Goal: Book appointment/travel/reservation

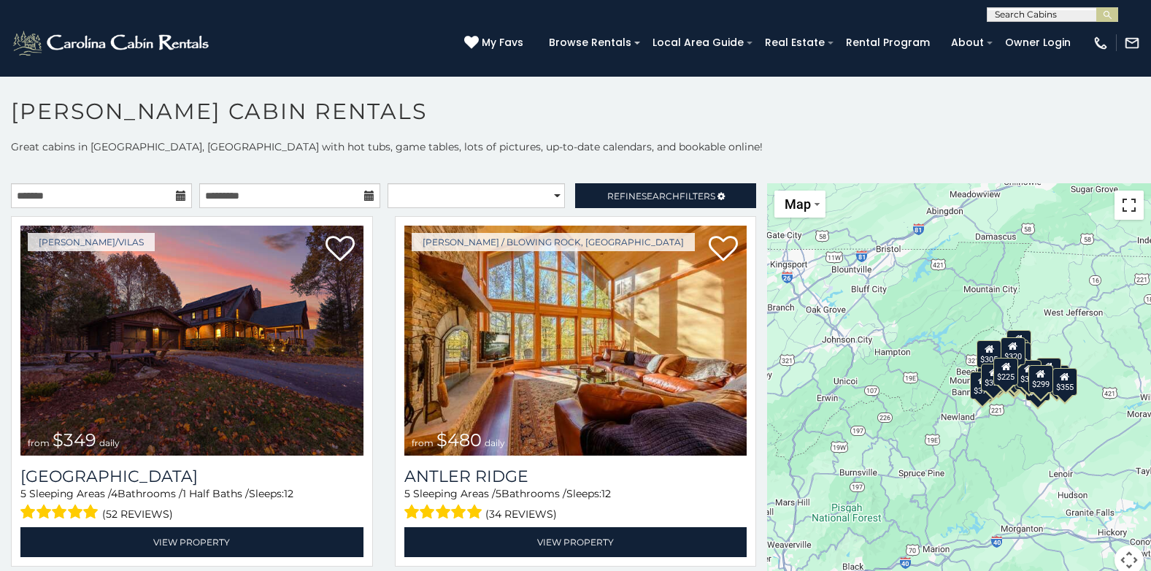
click at [1118, 210] on button "Toggle fullscreen view" at bounding box center [1128, 204] width 29 height 29
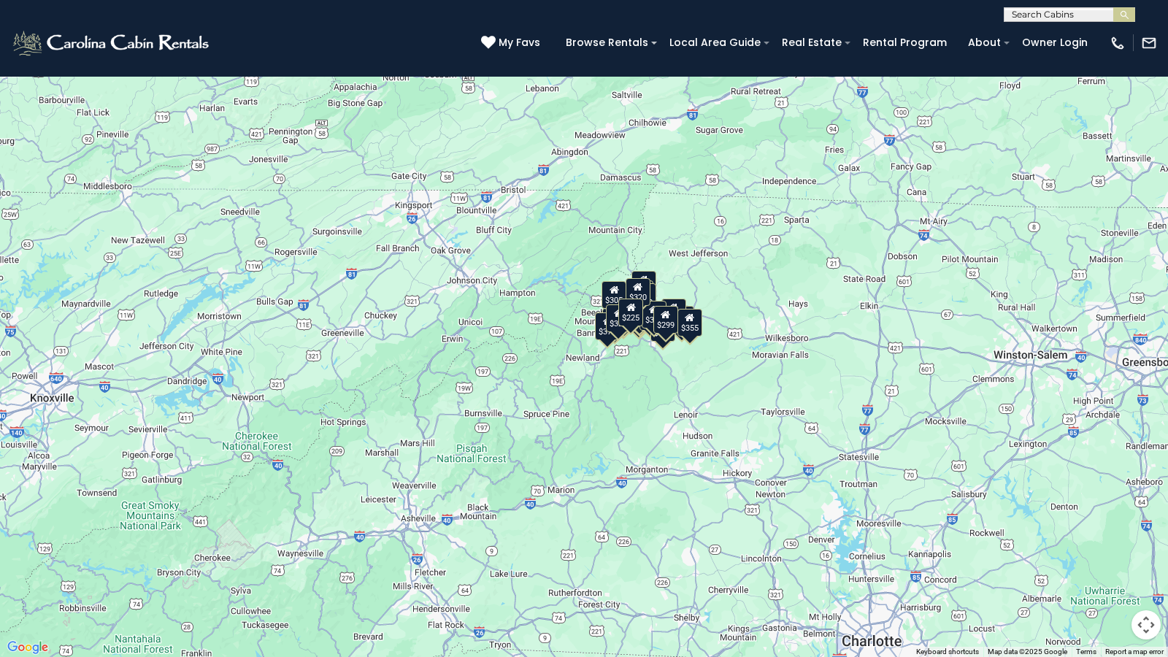
click at [694, 428] on div "$349 $480 $525 $315 $355 $675 $635 $930 $400 $451 $330 $400 $485 $460 $395 $695…" at bounding box center [584, 328] width 1168 height 657
click at [739, 427] on div "$349 $480 $525 $315 $355 $675 $635 $930 $400 $451 $330 $400 $485 $460 $395 $695…" at bounding box center [584, 328] width 1168 height 657
click at [1148, 570] on button "Map camera controls" at bounding box center [1145, 624] width 29 height 29
click at [1108, 558] on button "Zoom in" at bounding box center [1109, 551] width 29 height 29
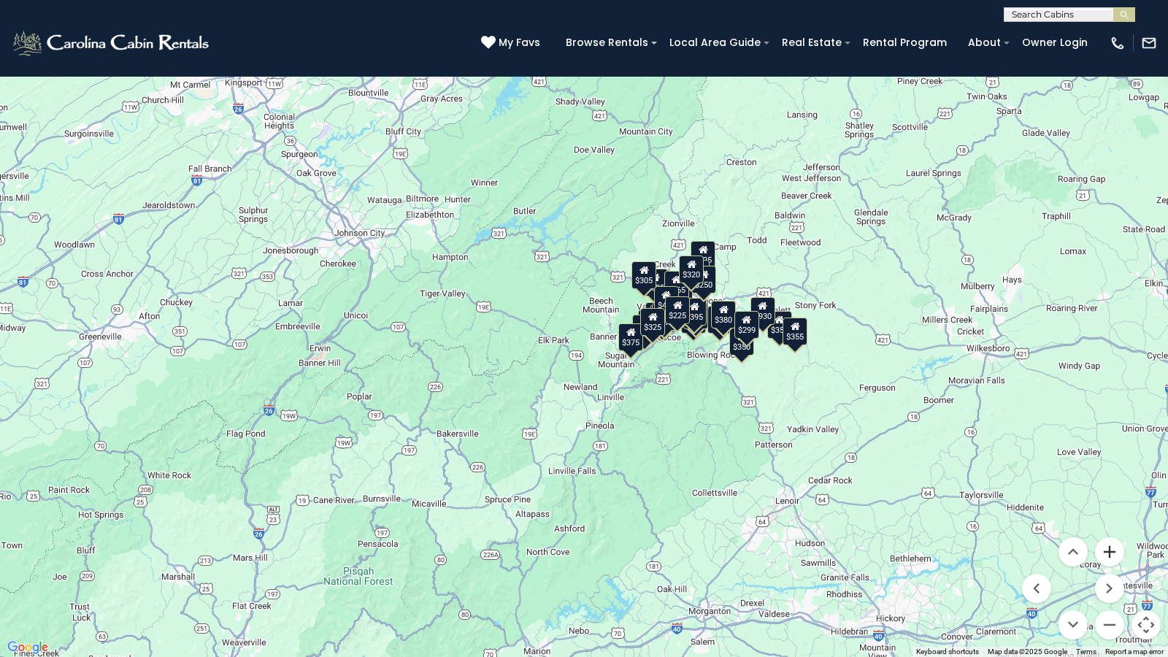
click at [1113, 551] on button "Zoom in" at bounding box center [1109, 551] width 29 height 29
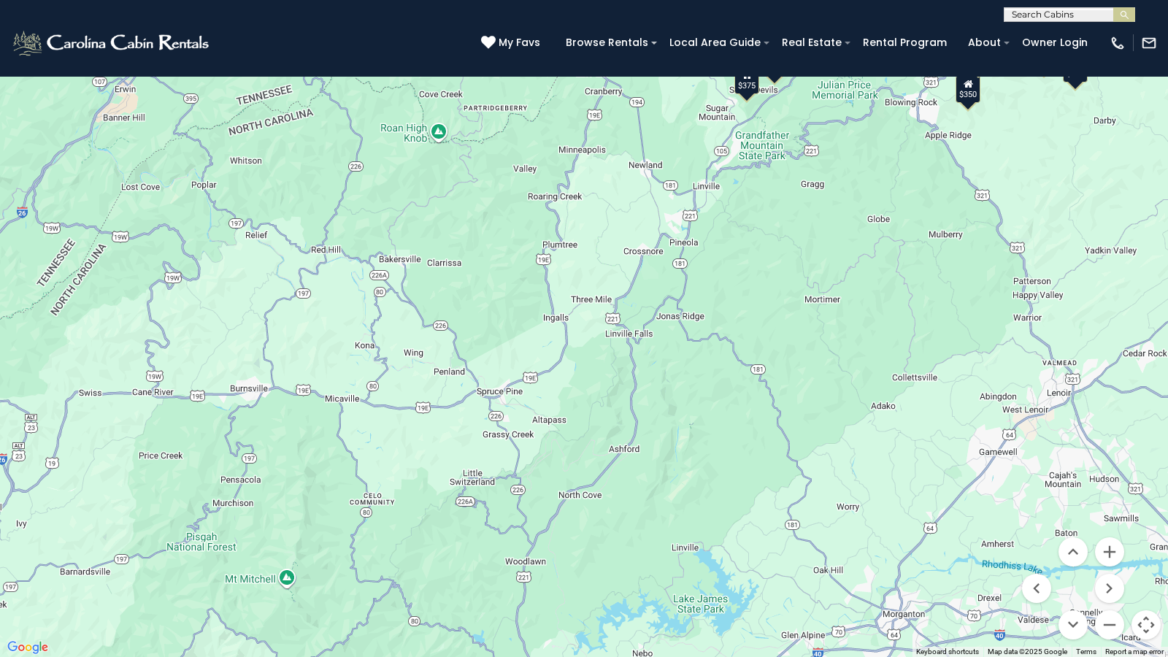
drag, startPoint x: 516, startPoint y: 497, endPoint x: 587, endPoint y: 221, distance: 285.0
click at [587, 221] on div "$349 $480 $525 $315 $355 $675 $635 $930 $400 $451 $330 $400 $485 $460 $395 $695…" at bounding box center [584, 328] width 1168 height 657
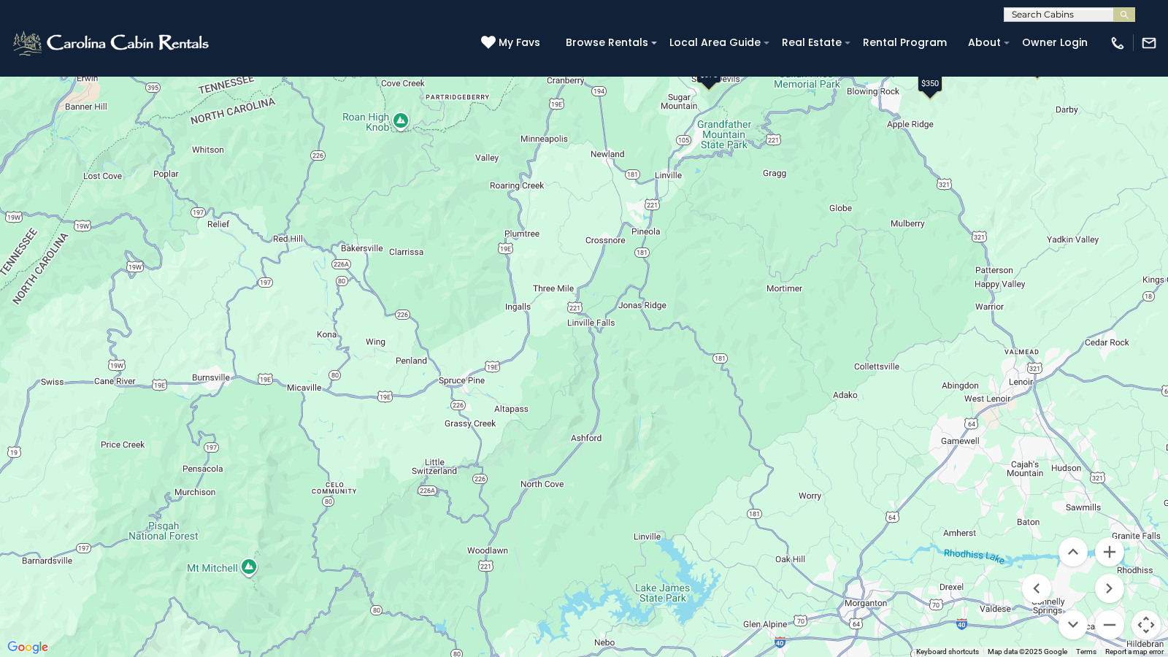
drag, startPoint x: 596, startPoint y: 274, endPoint x: 552, endPoint y: 256, distance: 47.4
click at [552, 256] on div "$349 $480 $525 $315 $355 $675 $635 $930 $400 $451 $330 $400 $485 $460 $395 $695…" at bounding box center [584, 328] width 1168 height 657
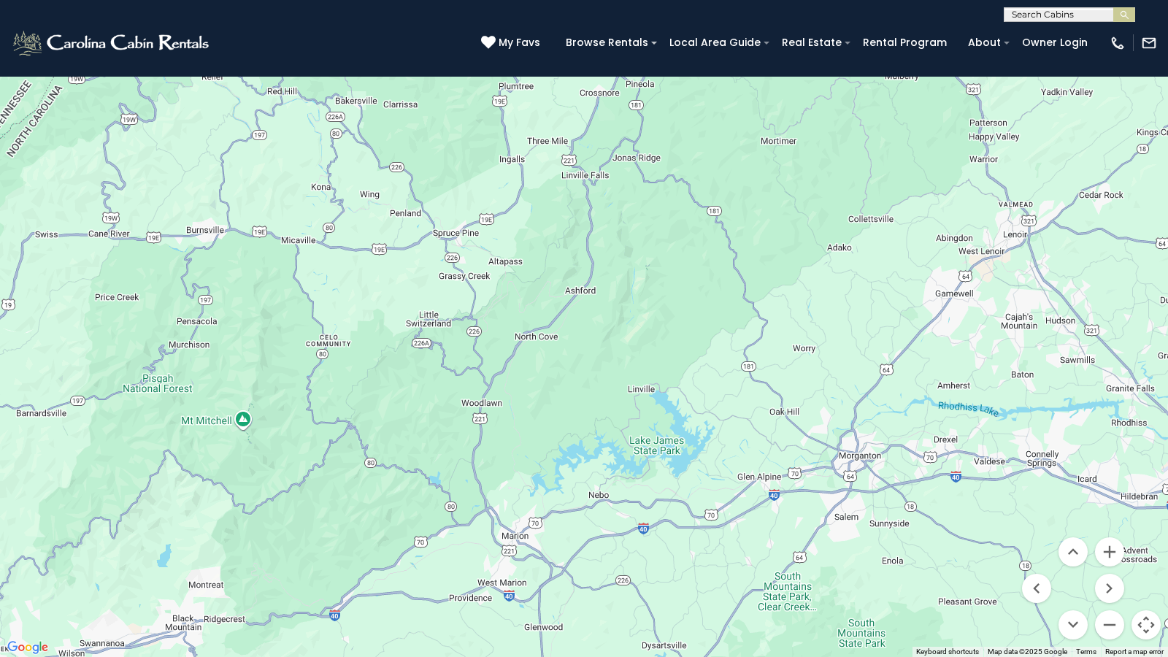
drag, startPoint x: 609, startPoint y: 363, endPoint x: 604, endPoint y: 215, distance: 147.5
click at [604, 215] on div "$349 $480 $525 $315 $355 $675 $635 $930 $400 $451 $330 $400 $485 $460 $395 $695…" at bounding box center [584, 328] width 1168 height 657
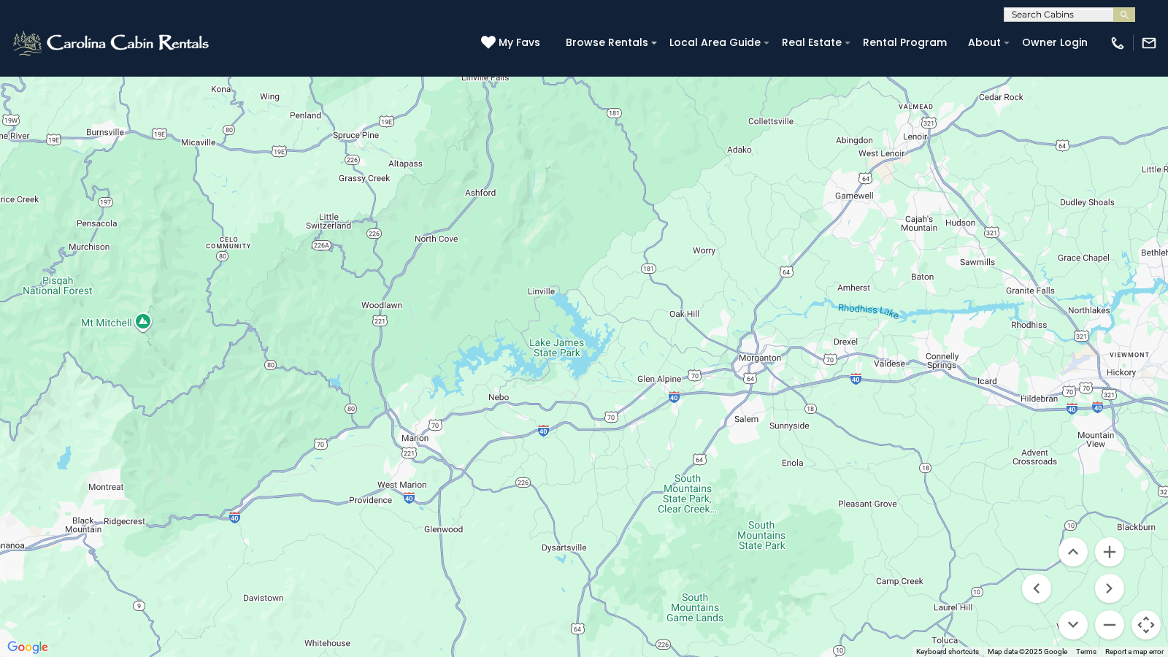
drag, startPoint x: 738, startPoint y: 394, endPoint x: 639, endPoint y: 295, distance: 140.9
click at [639, 295] on div "$349 $480 $525 $315 $355 $675 $635 $930 $400 $451 $330 $400 $485 $460 $395 $695…" at bounding box center [584, 328] width 1168 height 657
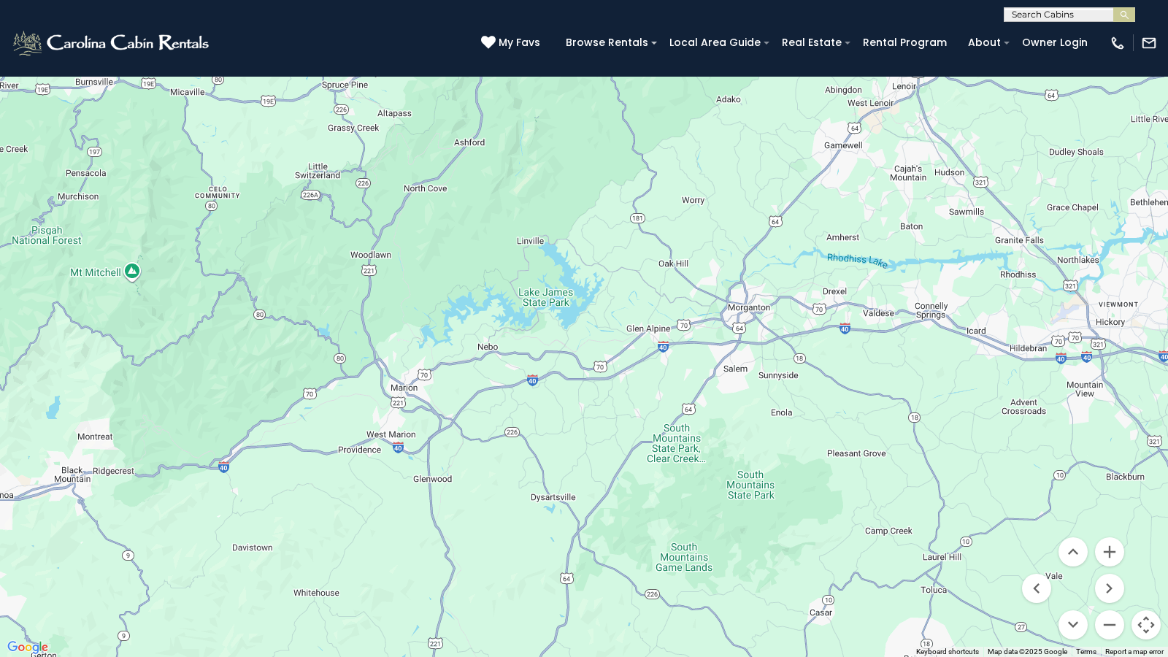
drag, startPoint x: 682, startPoint y: 421, endPoint x: 671, endPoint y: 369, distance: 53.1
click at [671, 369] on div "$349 $480 $525 $315 $355 $675 $635 $930 $400 $451 $330 $400 $485 $460 $395 $695…" at bounding box center [584, 328] width 1168 height 657
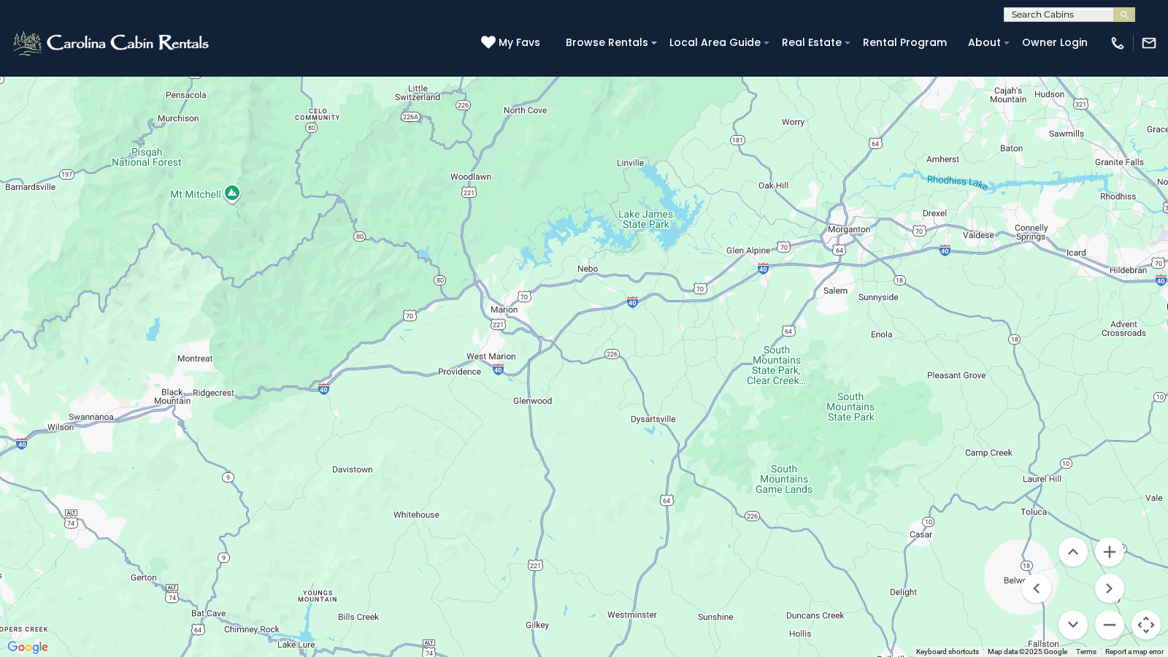
drag, startPoint x: 703, startPoint y: 472, endPoint x: 813, endPoint y: 391, distance: 136.2
click at [813, 391] on div "$349 $480 $525 $315 $355 $675 $635 $930 $400 $451 $330 $400 $485 $460 $395 $695…" at bounding box center [584, 328] width 1168 height 657
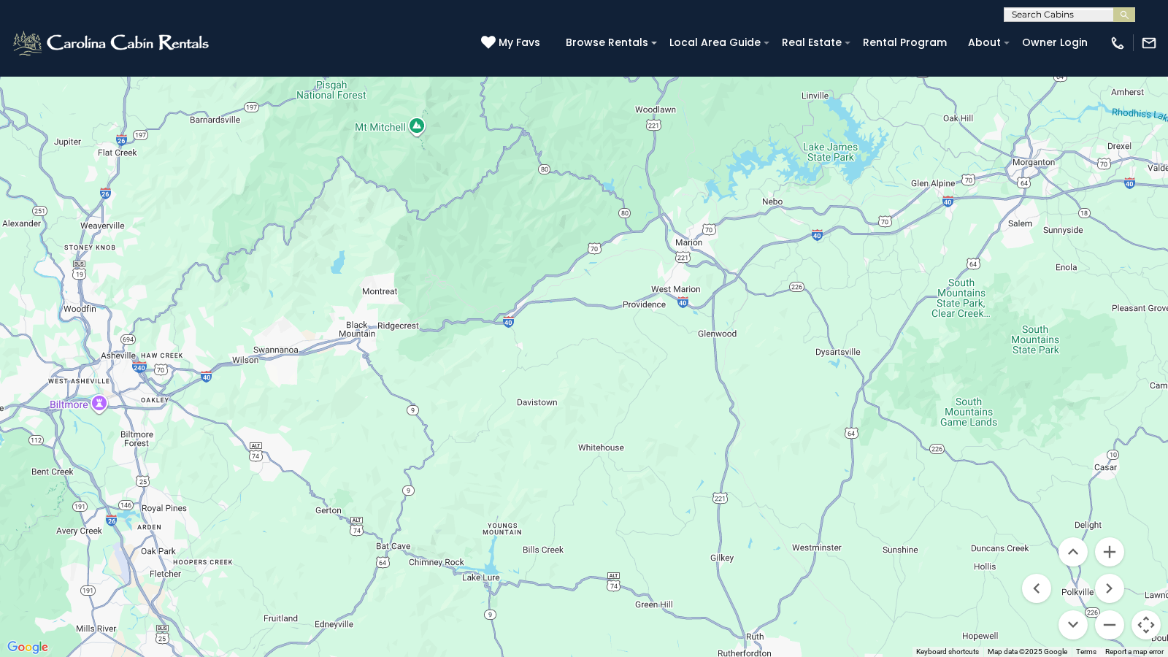
drag, startPoint x: 567, startPoint y: 391, endPoint x: 755, endPoint y: 326, distance: 199.2
click at [755, 326] on div "$349 $480 $525 $315 $355 $675 $635 $930 $400 $451 $330 $400 $485 $460 $395 $695…" at bounding box center [584, 328] width 1168 height 657
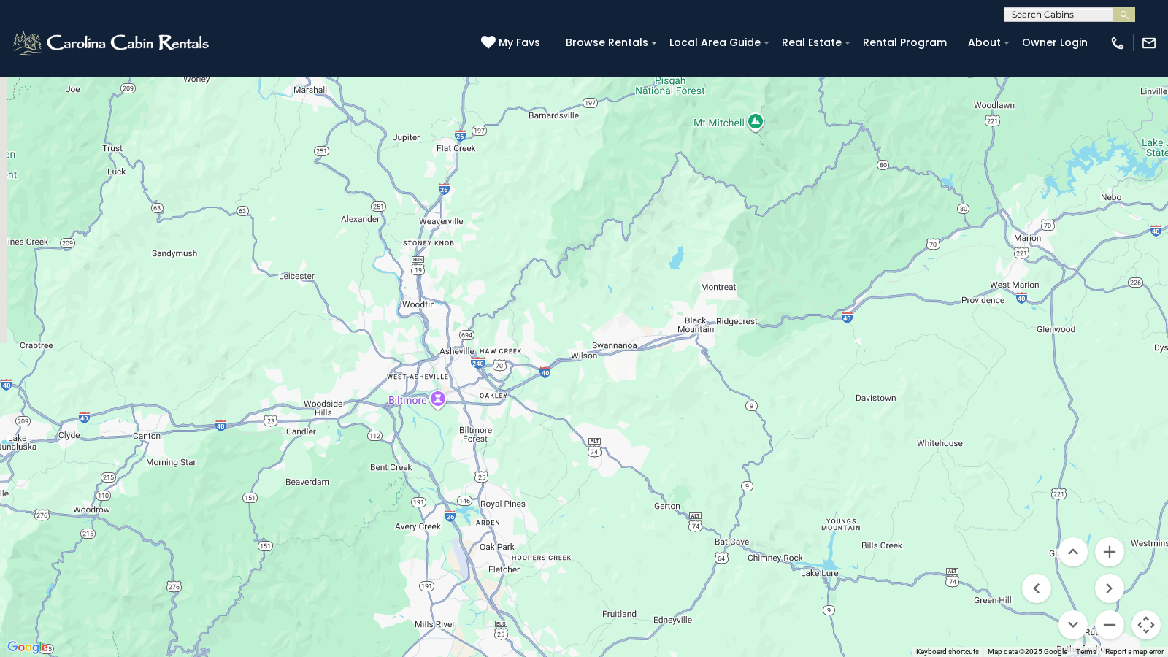
drag, startPoint x: 466, startPoint y: 436, endPoint x: 806, endPoint y: 431, distance: 340.1
click at [806, 431] on div "$349 $480 $525 $315 $355 $675 $635 $930 $400 $451 $330 $400 $485 $460 $395 $695…" at bounding box center [584, 328] width 1168 height 657
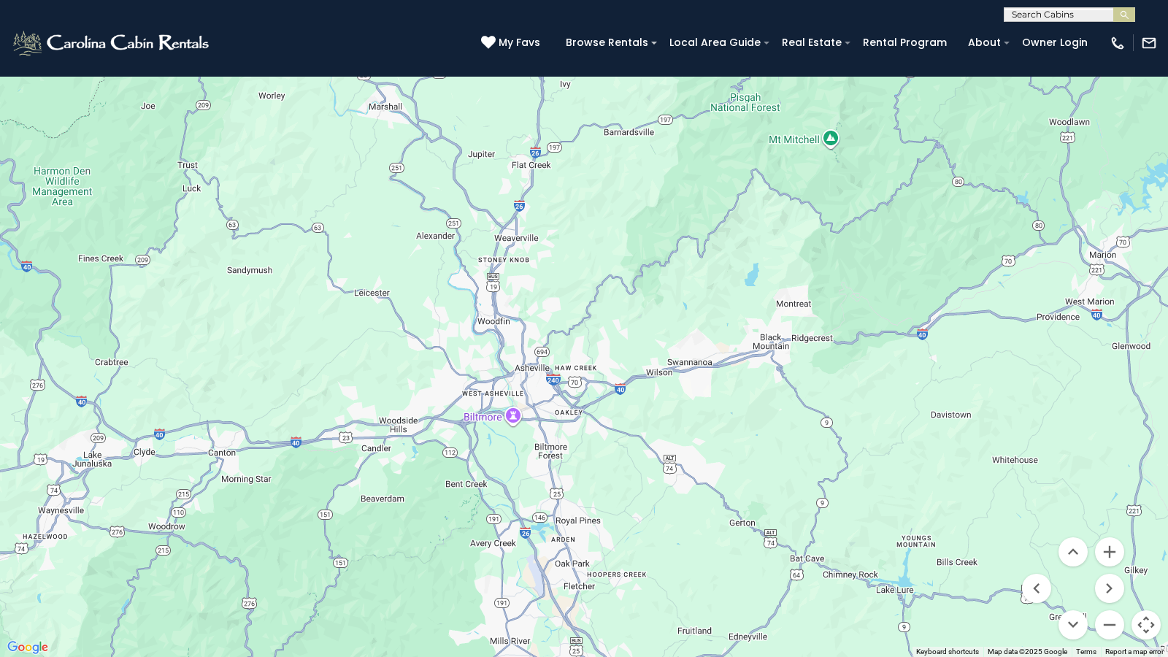
drag, startPoint x: 590, startPoint y: 425, endPoint x: 617, endPoint y: 427, distance: 27.8
click at [617, 427] on div "$349 $480 $525 $315 $355 $675 $635 $930 $400 $451 $330 $400 $485 $460 $395 $695…" at bounding box center [584, 328] width 1168 height 657
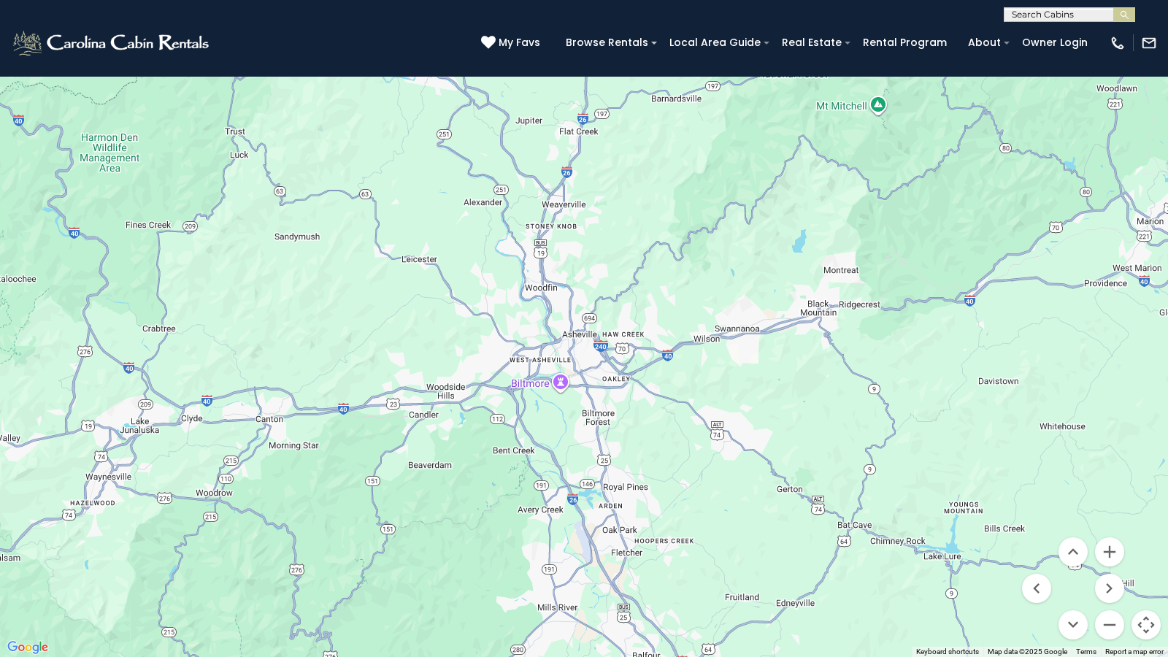
drag, startPoint x: 576, startPoint y: 442, endPoint x: 613, endPoint y: 414, distance: 46.3
click at [613, 414] on div "$349 $480 $525 $315 $355 $675 $635 $930 $400 $451 $330 $400 $485 $460 $395 $695…" at bounding box center [584, 328] width 1168 height 657
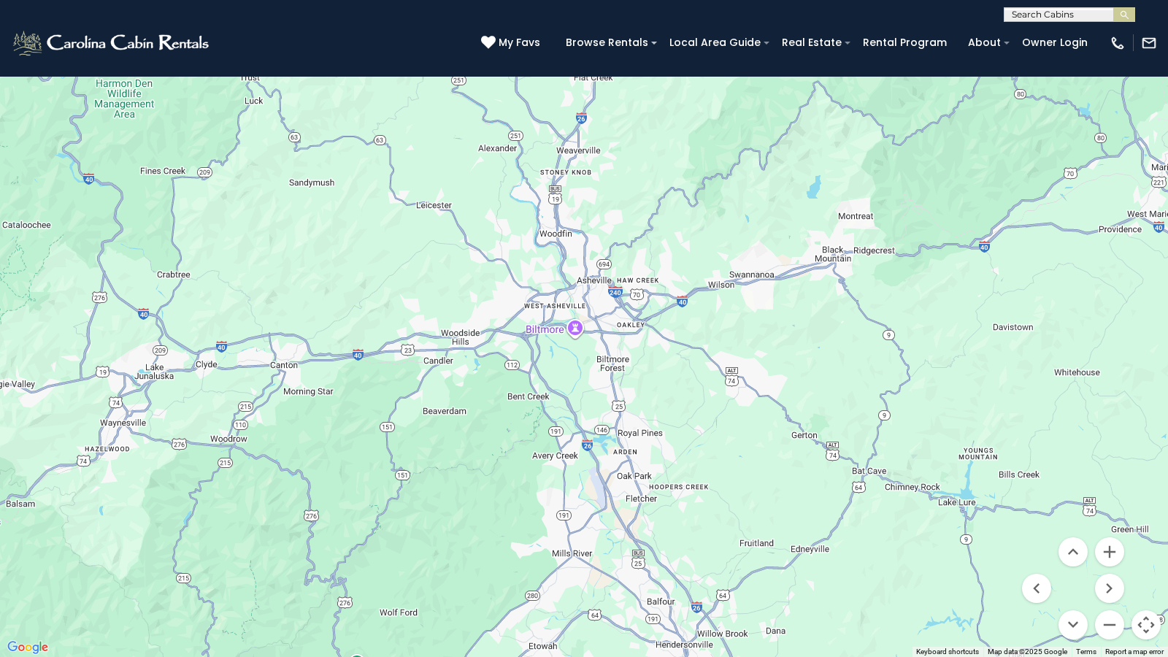
drag, startPoint x: 576, startPoint y: 472, endPoint x: 594, endPoint y: 417, distance: 58.4
click at [594, 417] on div "$349 $480 $525 $315 $355 $675 $635 $930 $400 $451 $330 $400 $485 $460 $395 $695…" at bounding box center [584, 328] width 1168 height 657
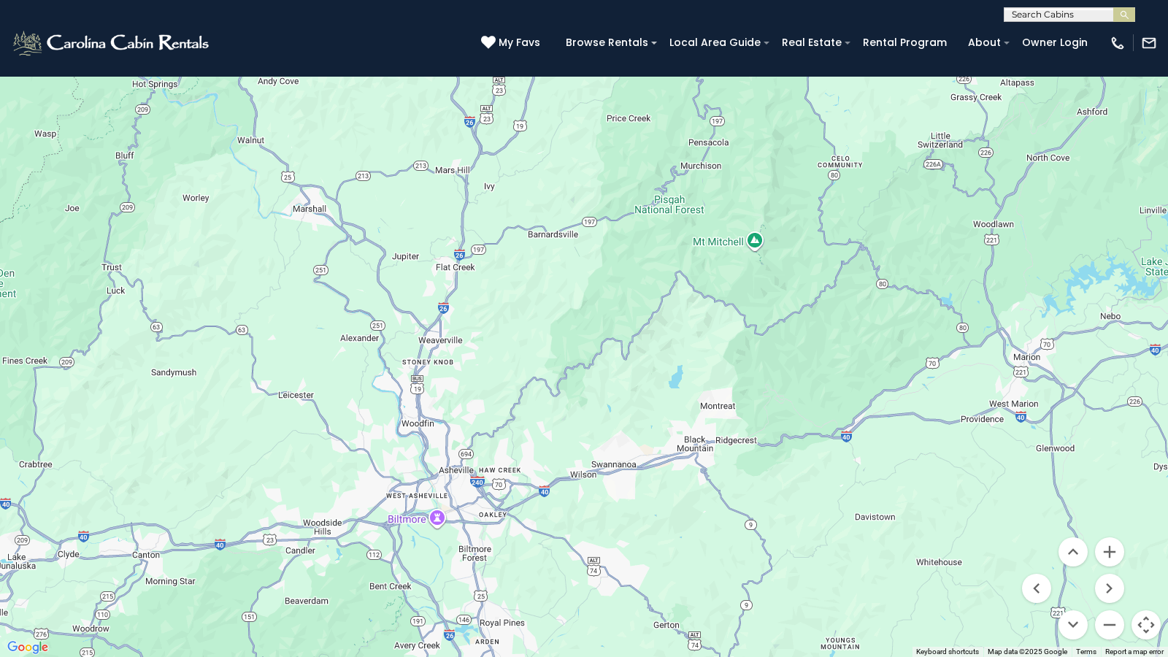
drag, startPoint x: 663, startPoint y: 292, endPoint x: 518, endPoint y: 490, distance: 245.5
click at [518, 490] on div "$349 $480 $525 $315 $355 $675 $635 $930 $400 $451 $330 $400 $485 $460 $395 $695…" at bounding box center [584, 328] width 1168 height 657
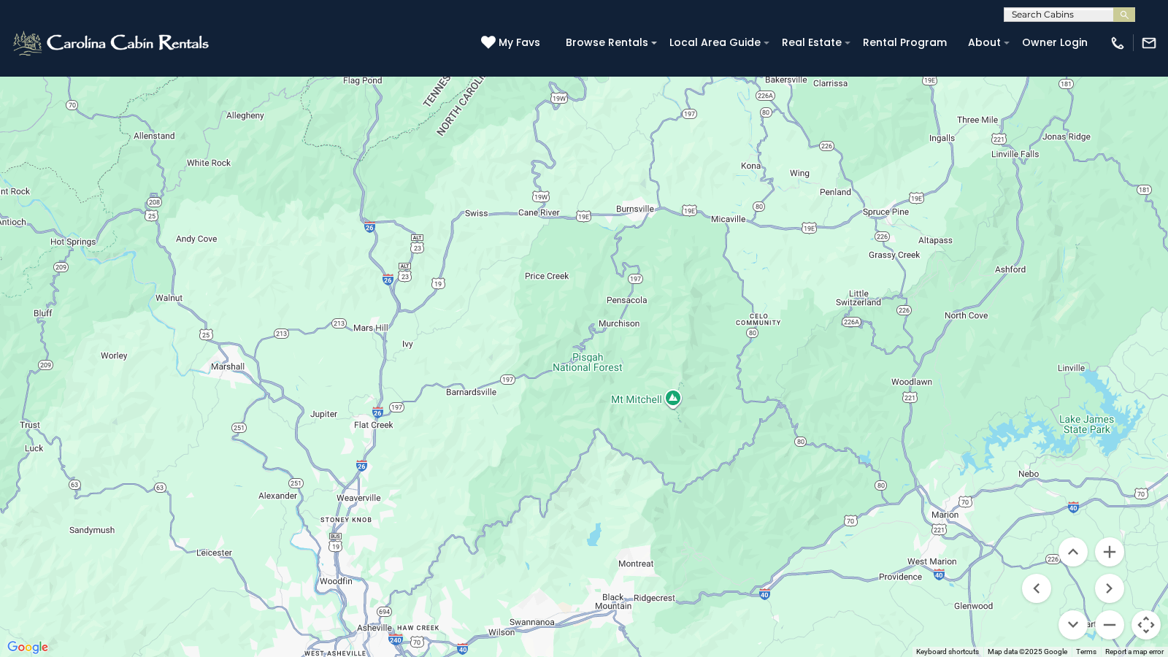
drag, startPoint x: 623, startPoint y: 320, endPoint x: 546, endPoint y: 477, distance: 174.3
click at [546, 477] on div "$349 $480 $525 $315 $355 $675 $635 $930 $400 $451 $330 $400 $485 $460 $395 $695…" at bounding box center [584, 328] width 1168 height 657
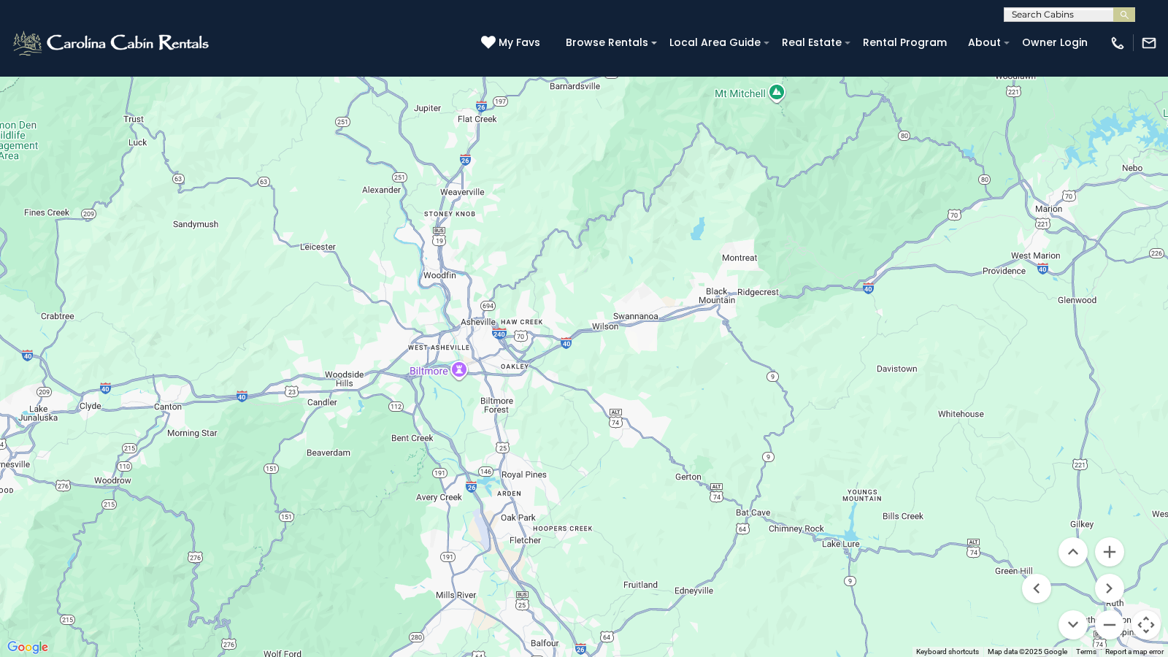
drag, startPoint x: 628, startPoint y: 322, endPoint x: 731, endPoint y: 23, distance: 316.6
click at [731, 23] on div "$349 $480 $525 $315 $355 $675 $635 $930 $400 $451 $330 $400 $485 $460 $395 $695…" at bounding box center [584, 328] width 1168 height 657
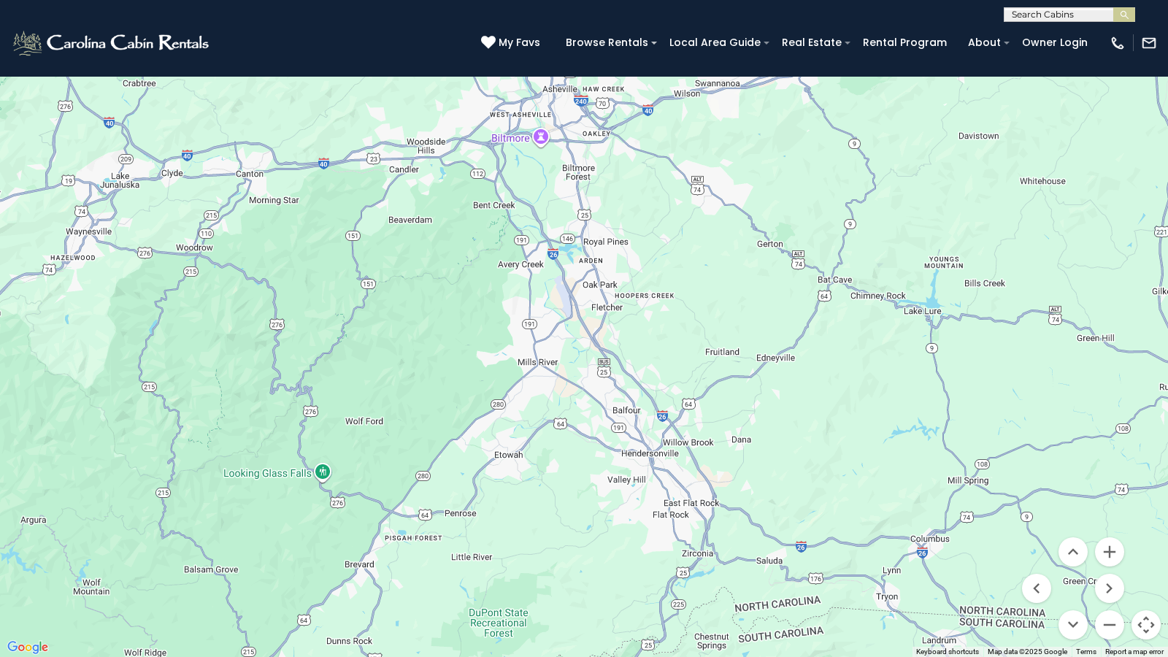
drag, startPoint x: 703, startPoint y: 273, endPoint x: 781, endPoint y: 53, distance: 232.9
click at [781, 53] on div "$349 $480 $525 $315 $355 $675 $635 $930 $400 $451 $330 $400 $485 $460 $395 $695…" at bounding box center [584, 328] width 1168 height 657
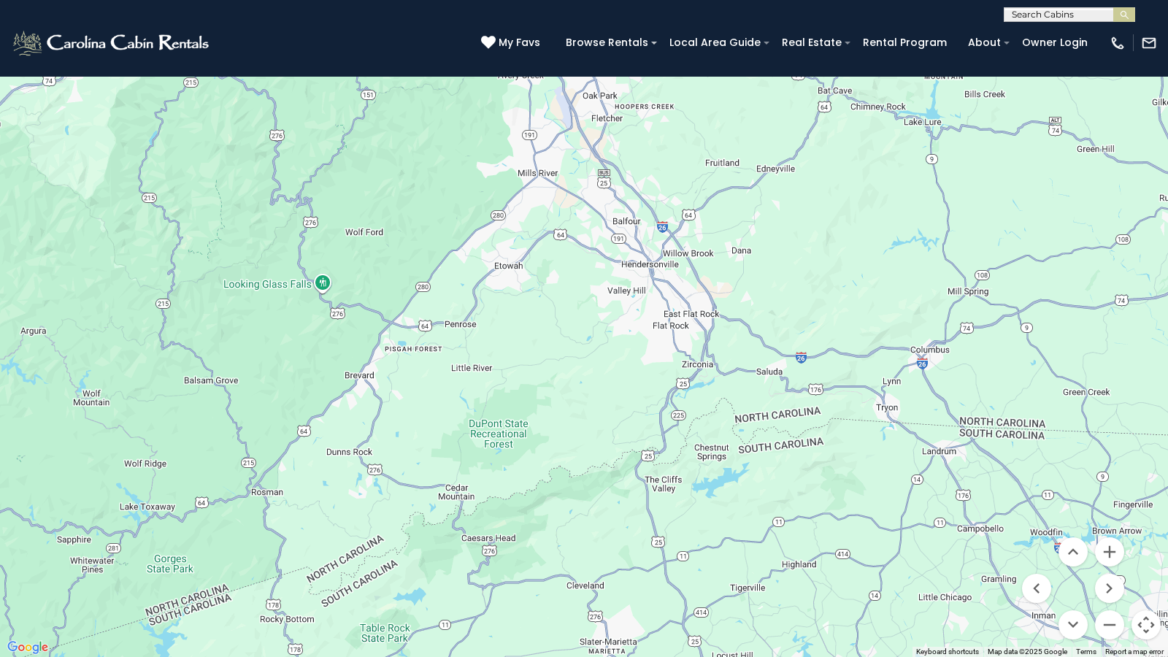
drag, startPoint x: 746, startPoint y: 443, endPoint x: 746, endPoint y: 252, distance: 190.5
click at [746, 252] on div "$349 $480 $525 $315 $355 $675 $635 $930 $400 $451 $330 $400 $485 $460 $395 $695…" at bounding box center [584, 328] width 1168 height 657
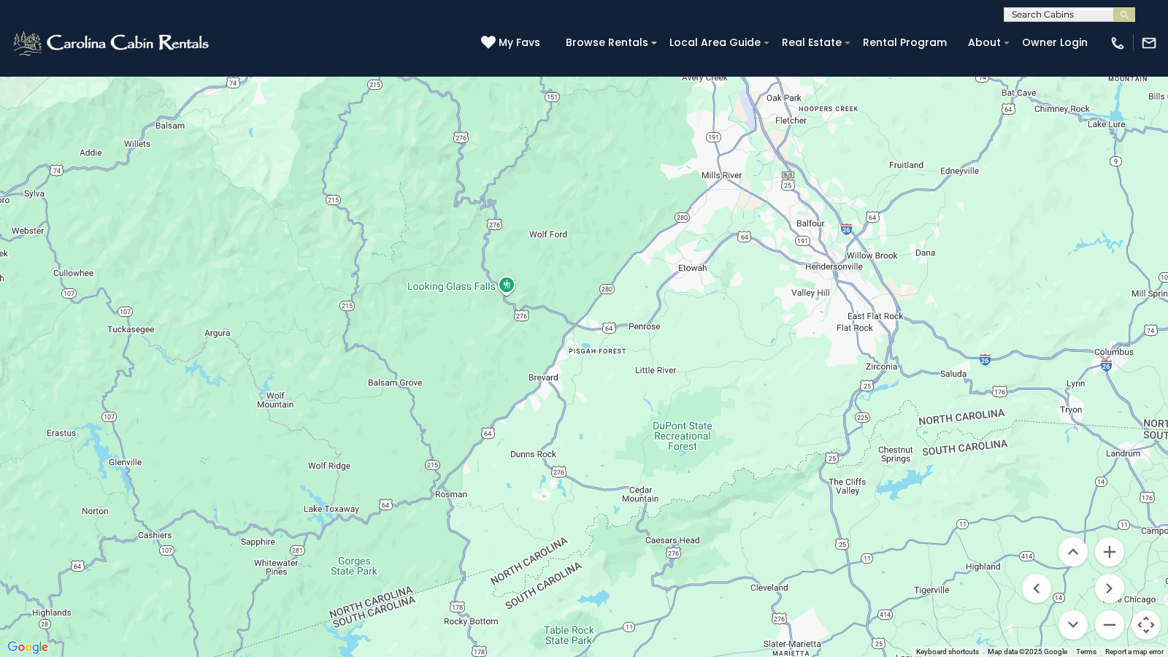
drag, startPoint x: 690, startPoint y: 404, endPoint x: 842, endPoint y: 390, distance: 152.4
click at [842, 390] on div "$349 $480 $525 $315 $355 $675 $635 $930 $400 $451 $330 $400 $485 $460 $395 $695…" at bounding box center [584, 328] width 1168 height 657
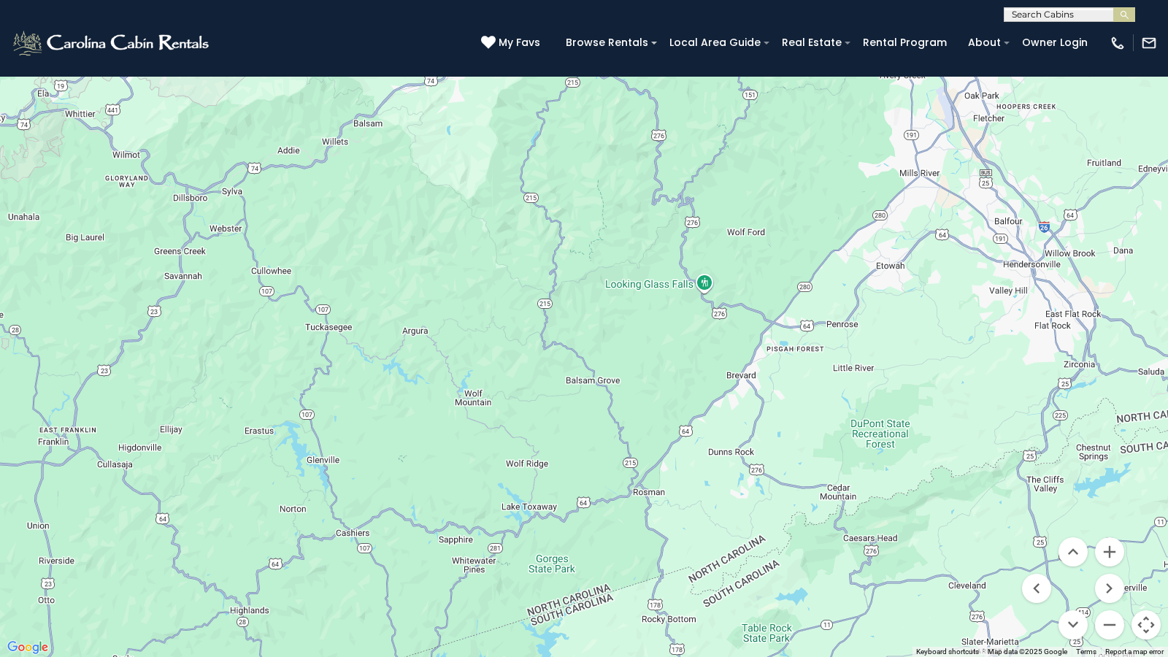
drag, startPoint x: 633, startPoint y: 386, endPoint x: 859, endPoint y: 382, distance: 226.2
click at [859, 382] on div "$349 $480 $525 $315 $355 $675 $635 $930 $400 $451 $330 $400 $485 $460 $395 $695…" at bounding box center [584, 328] width 1168 height 657
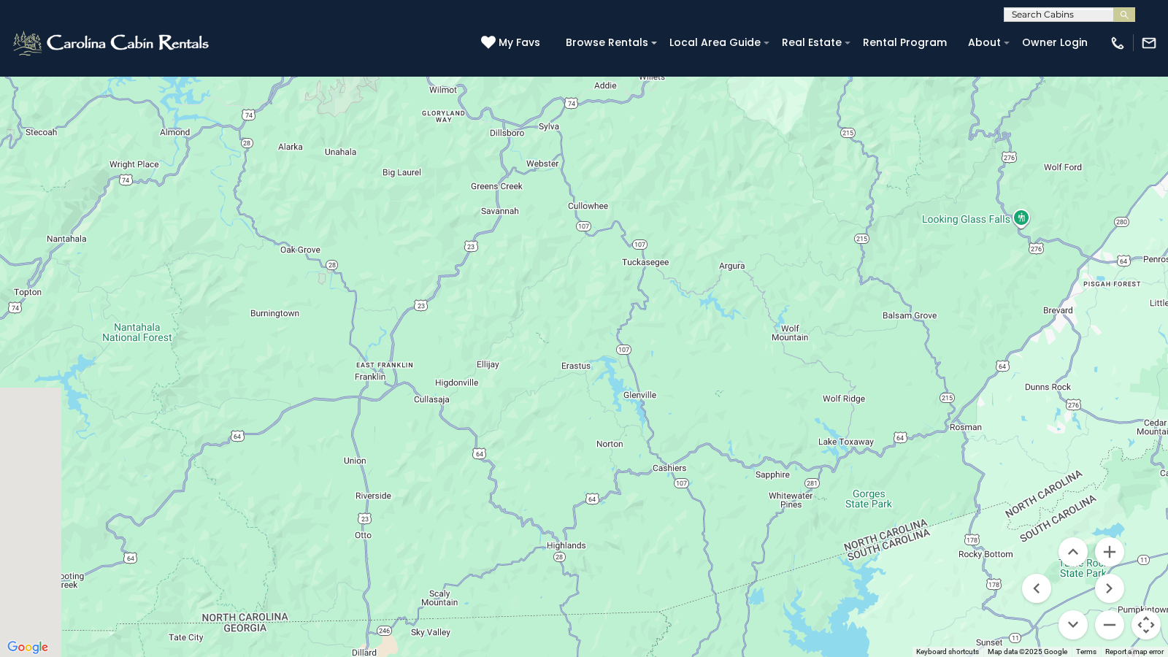
drag, startPoint x: 517, startPoint y: 408, endPoint x: 832, endPoint y: 343, distance: 321.9
click at [833, 343] on div "$349 $480 $525 $315 $355 $675 $635 $930 $400 $451 $330 $400 $485 $460 $395 $695…" at bounding box center [584, 328] width 1168 height 657
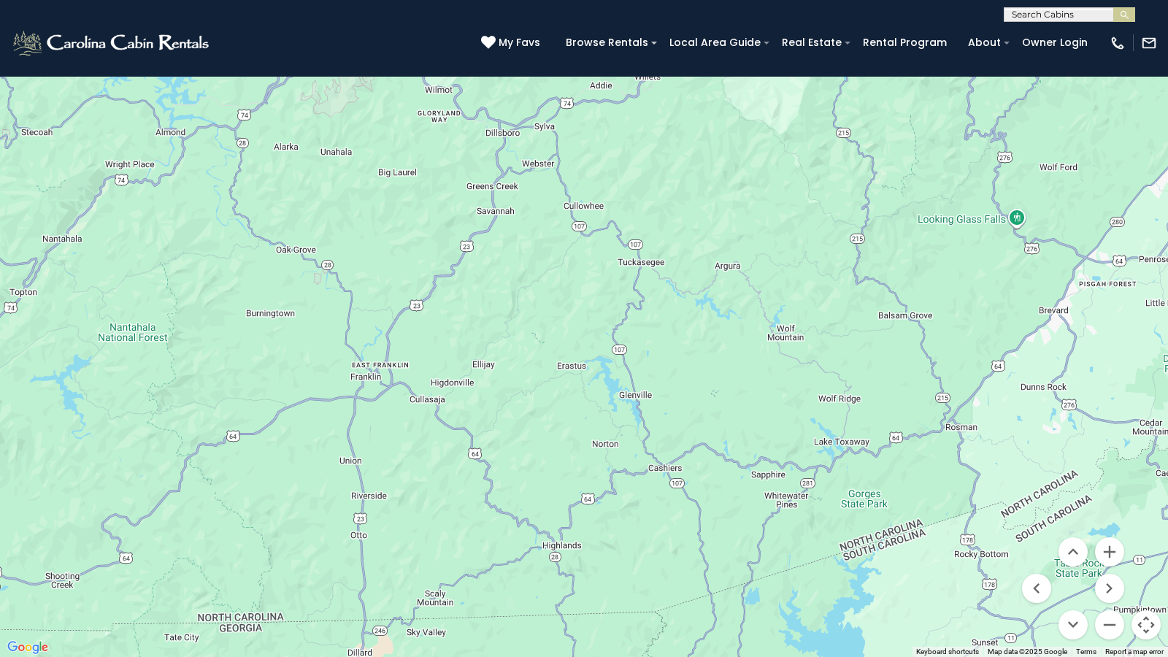
click at [1143, 570] on button "Map camera controls" at bounding box center [1145, 624] width 29 height 29
click at [1141, 570] on button "Map camera controls" at bounding box center [1145, 624] width 29 height 29
click at [38, 20] on span "Map" at bounding box center [31, 20] width 26 height 15
click at [447, 277] on div "$349 $480 $525 $315 $355 $675 $635 $930 $400 $451 $330 $400 $485 $460 $395 $695…" at bounding box center [584, 328] width 1168 height 657
click at [26, 19] on span "Map" at bounding box center [31, 20] width 26 height 15
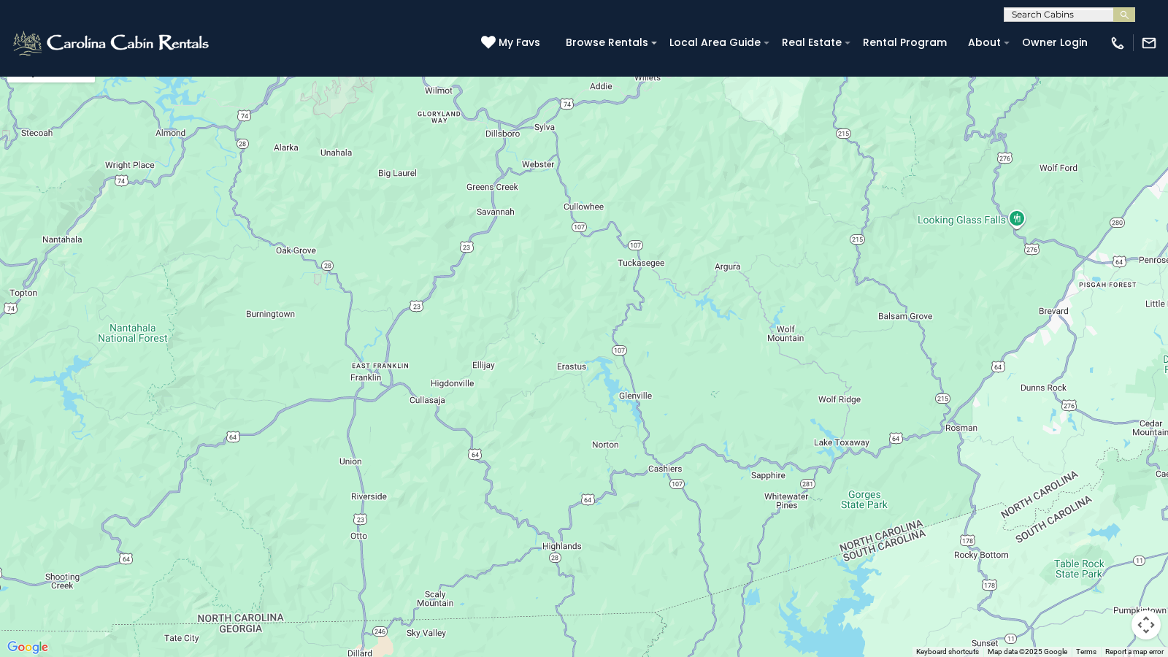
click at [28, 53] on li "Satellite" at bounding box center [51, 47] width 85 height 23
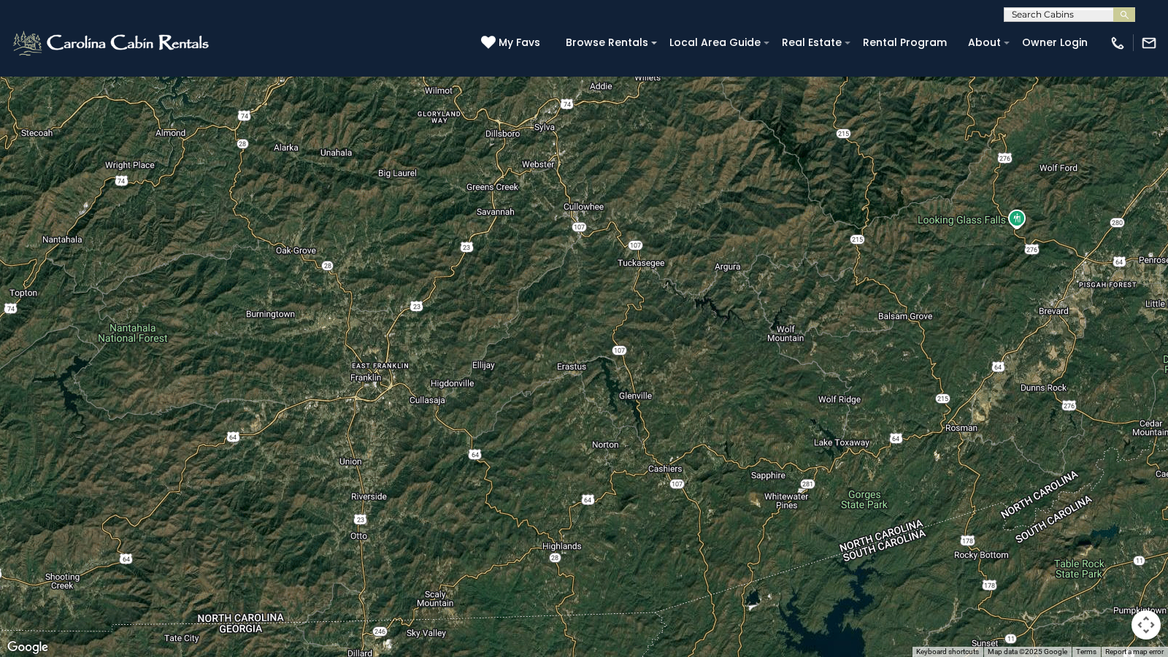
click at [1138, 22] on button "Toggle fullscreen view" at bounding box center [1145, 21] width 29 height 29
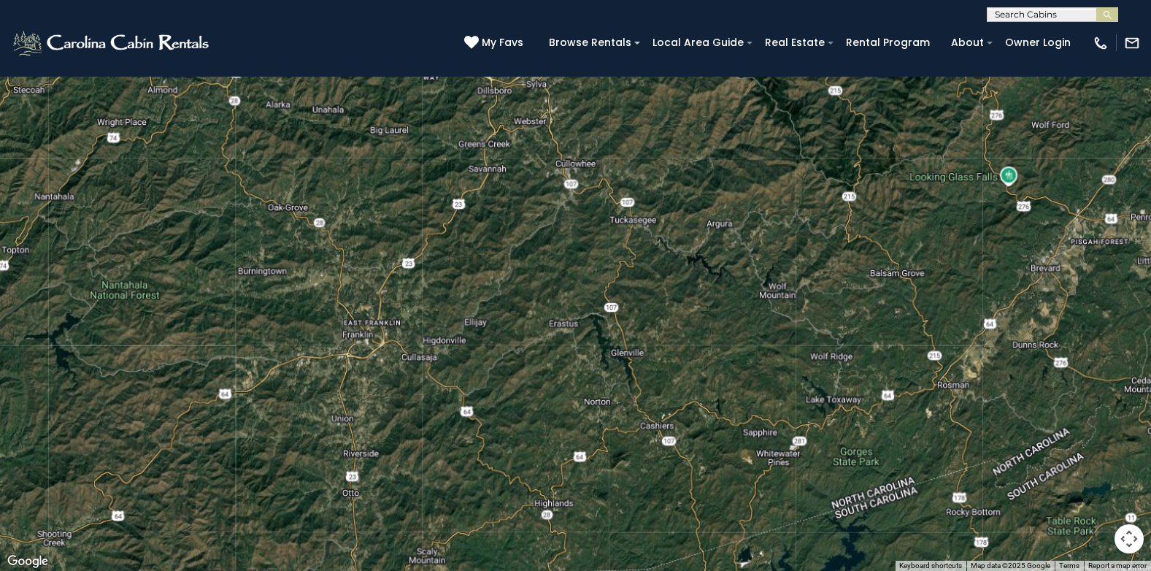
scroll to position [803, 0]
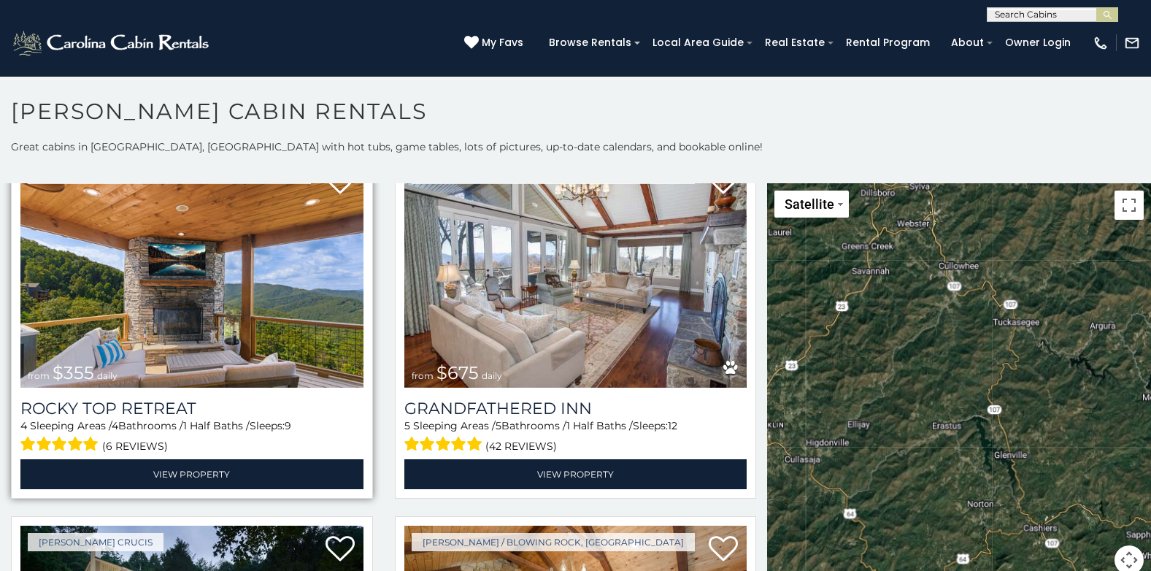
click at [147, 306] on img at bounding box center [191, 273] width 343 height 230
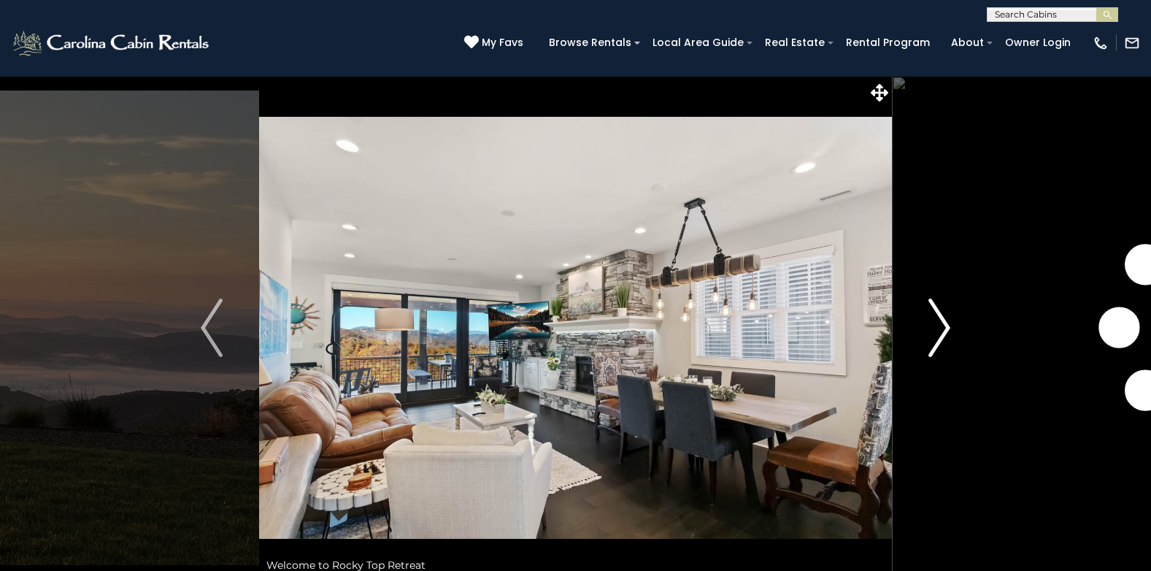
click at [944, 320] on img "Next" at bounding box center [939, 327] width 22 height 58
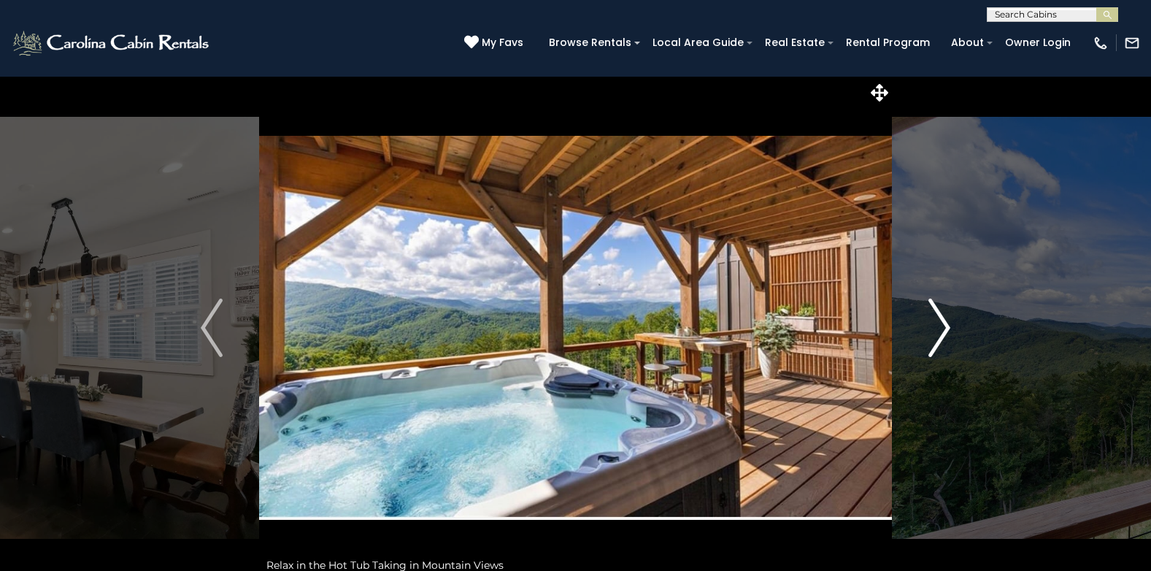
click at [944, 320] on img "Next" at bounding box center [939, 327] width 22 height 58
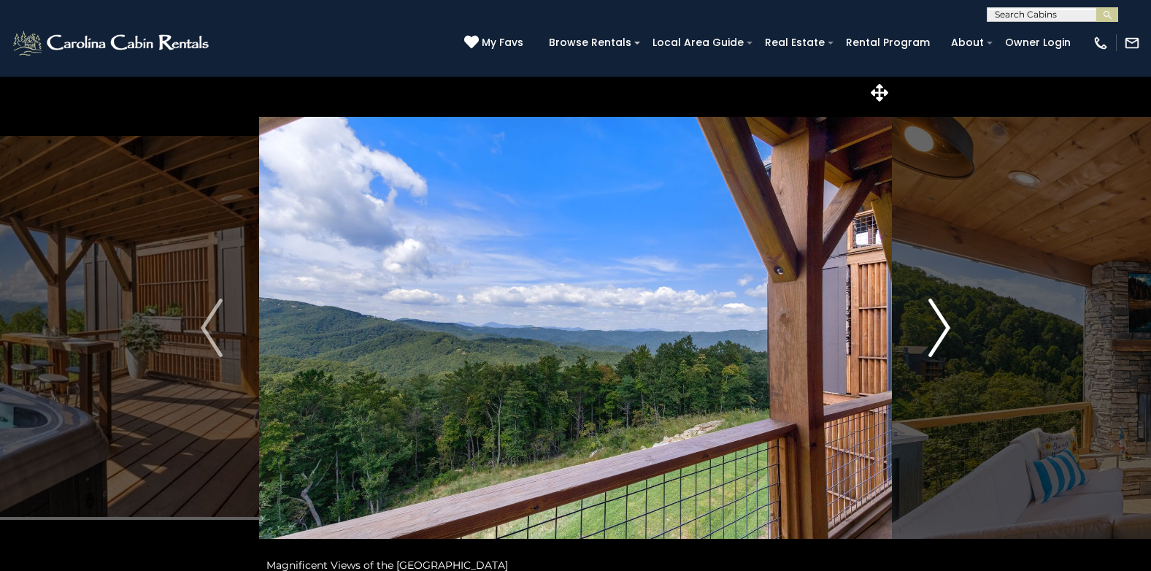
click at [944, 320] on img "Next" at bounding box center [939, 327] width 22 height 58
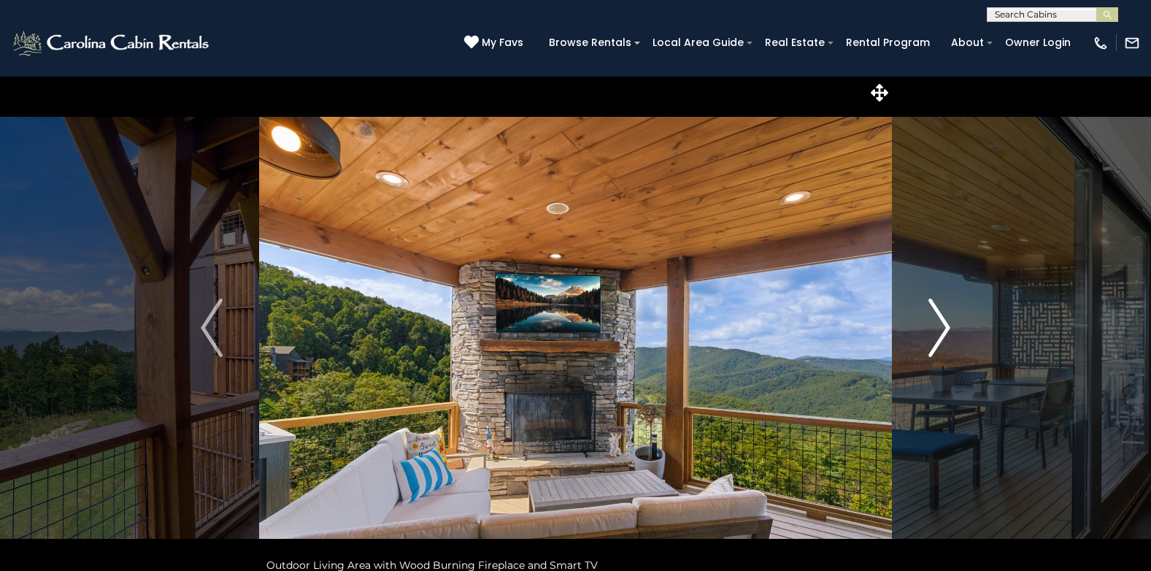
click at [944, 320] on img "Next" at bounding box center [939, 327] width 22 height 58
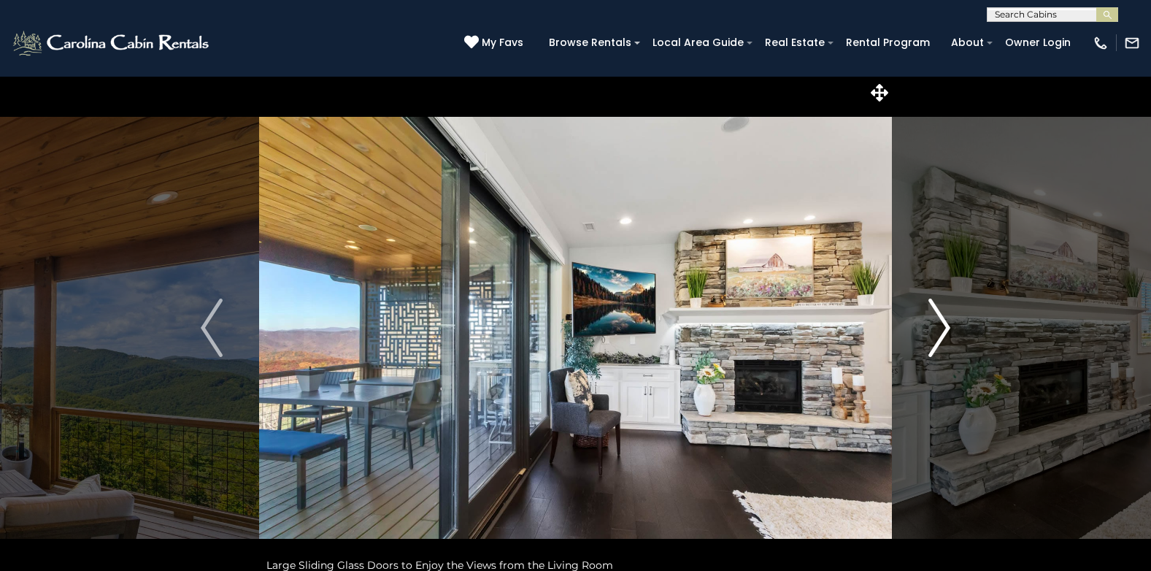
click at [944, 320] on img "Next" at bounding box center [939, 327] width 22 height 58
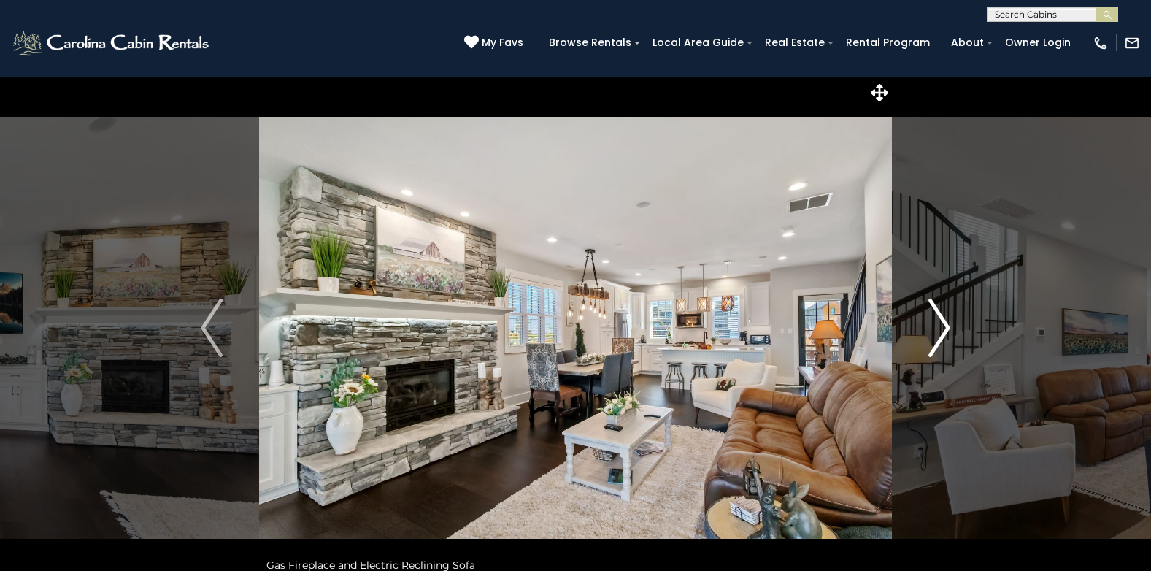
click at [944, 320] on img "Next" at bounding box center [939, 327] width 22 height 58
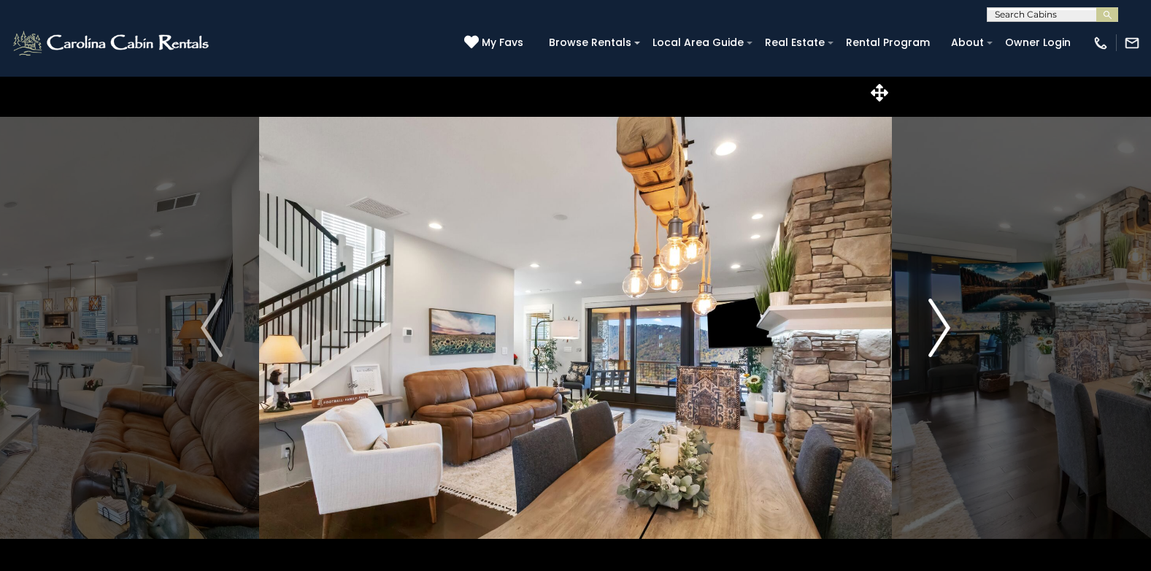
click at [944, 320] on img "Next" at bounding box center [939, 327] width 22 height 58
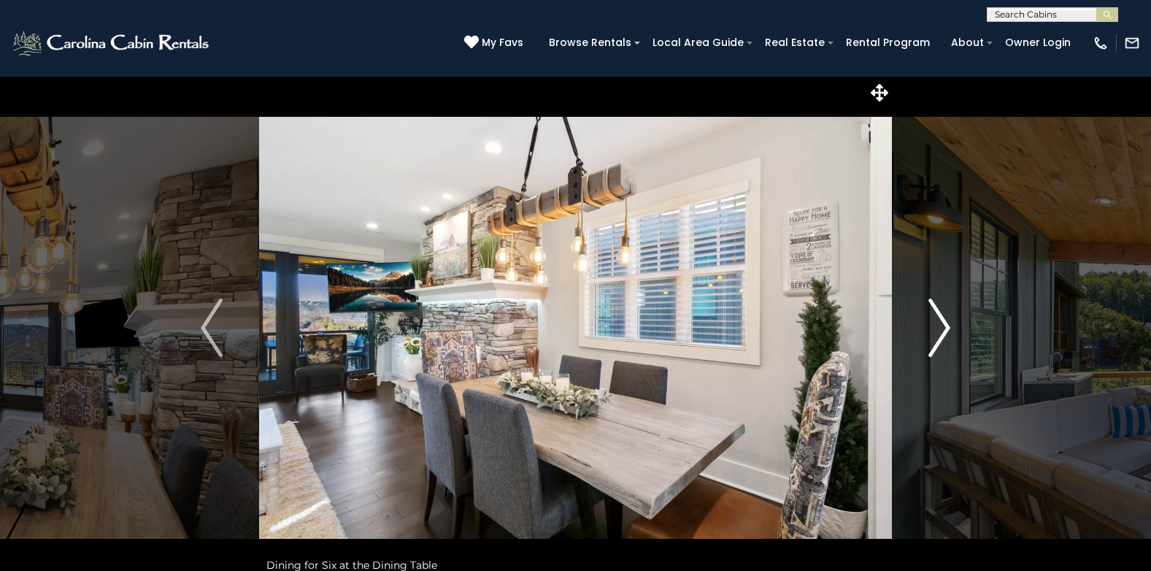
click at [944, 320] on img "Next" at bounding box center [939, 327] width 22 height 58
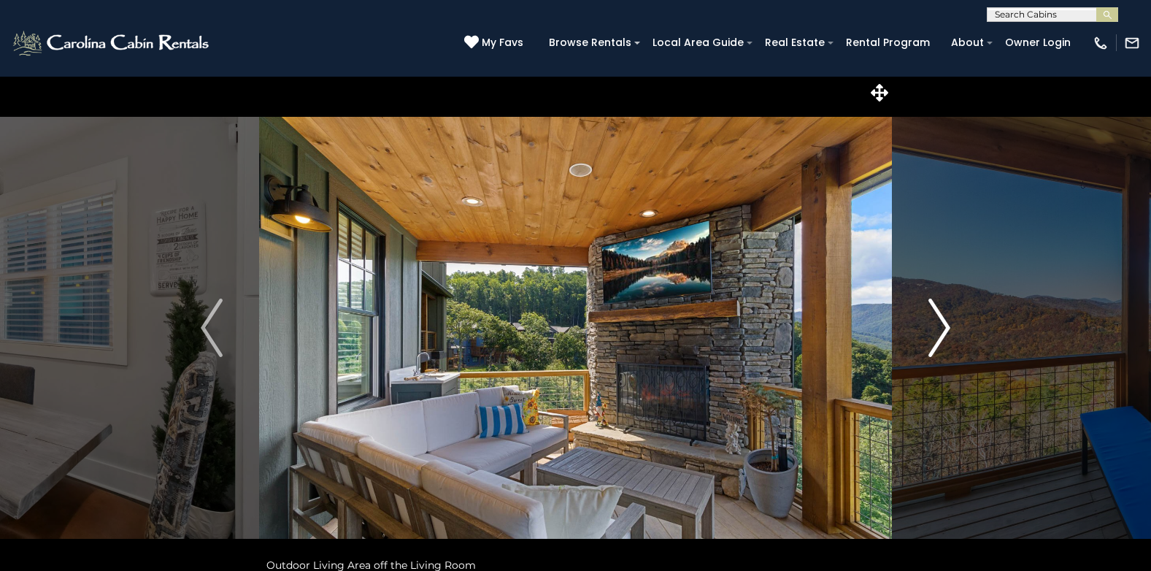
click at [944, 320] on img "Next" at bounding box center [939, 327] width 22 height 58
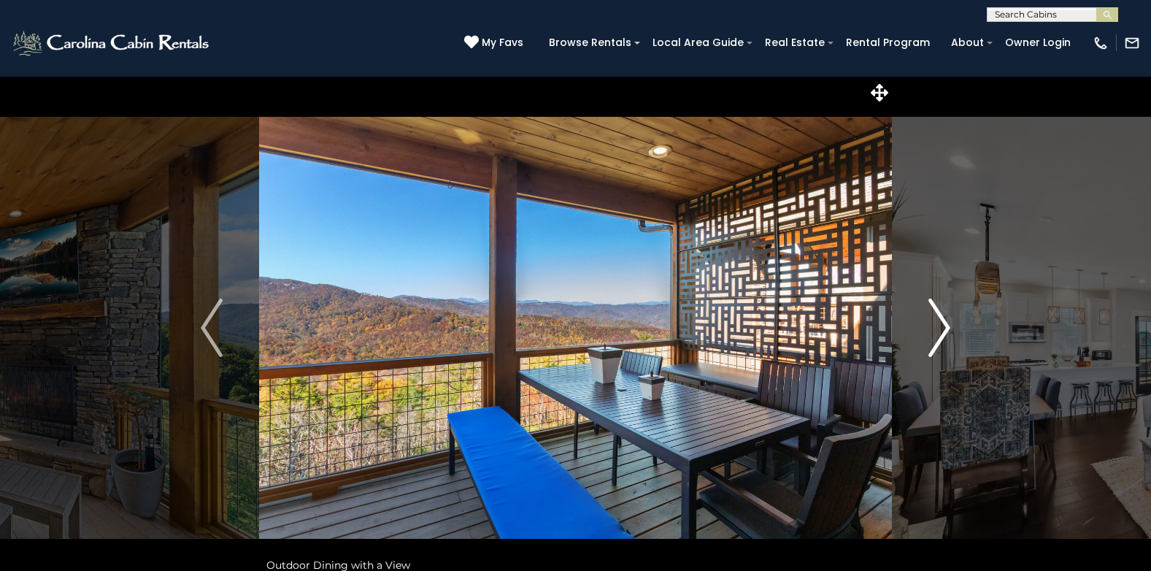
click at [944, 320] on img "Next" at bounding box center [939, 327] width 22 height 58
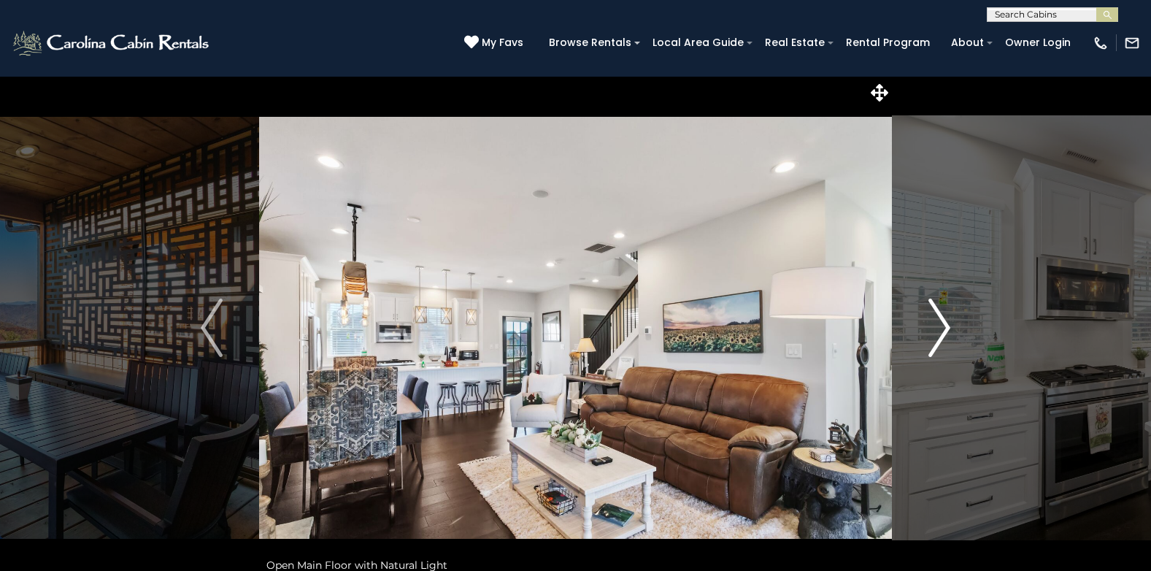
click at [944, 320] on img "Next" at bounding box center [939, 327] width 22 height 58
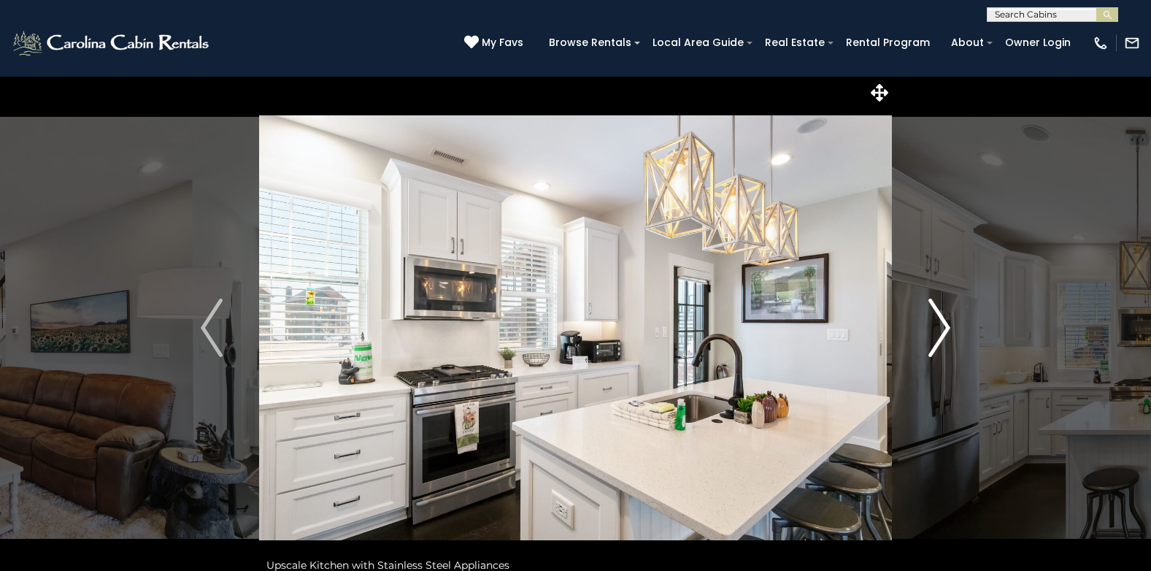
click at [944, 320] on img "Next" at bounding box center [939, 327] width 22 height 58
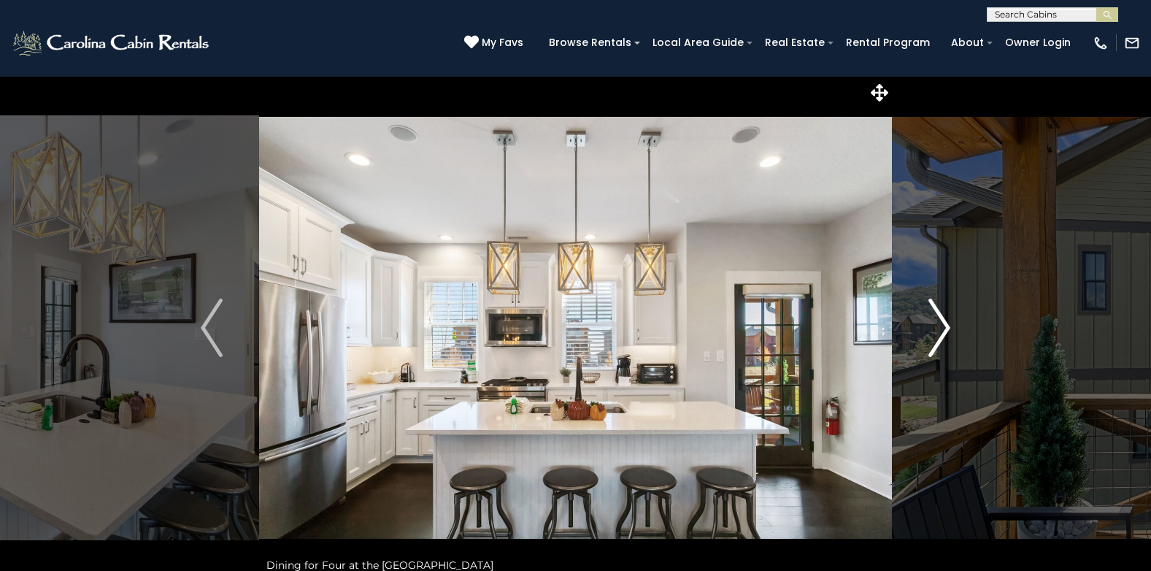
click at [944, 320] on img "Next" at bounding box center [939, 327] width 22 height 58
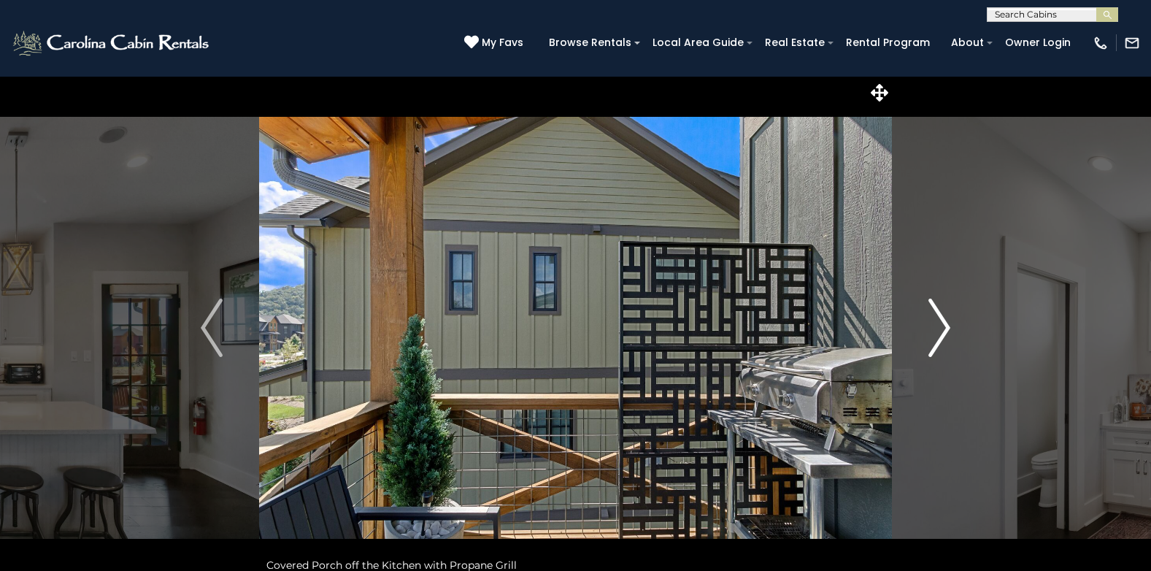
click at [944, 320] on img "Next" at bounding box center [939, 327] width 22 height 58
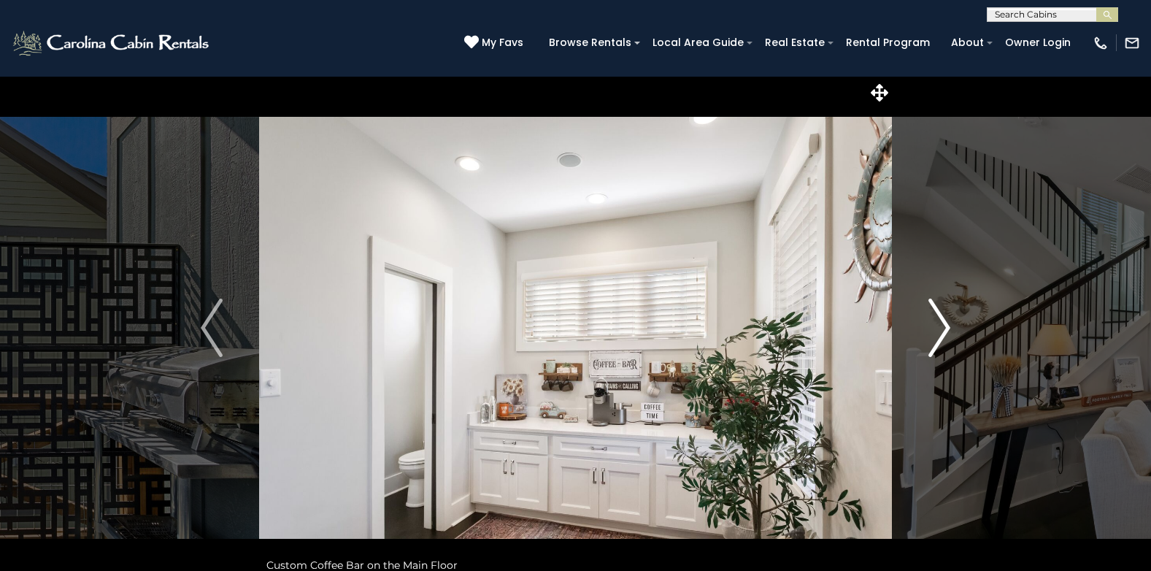
click at [944, 320] on img "Next" at bounding box center [939, 327] width 22 height 58
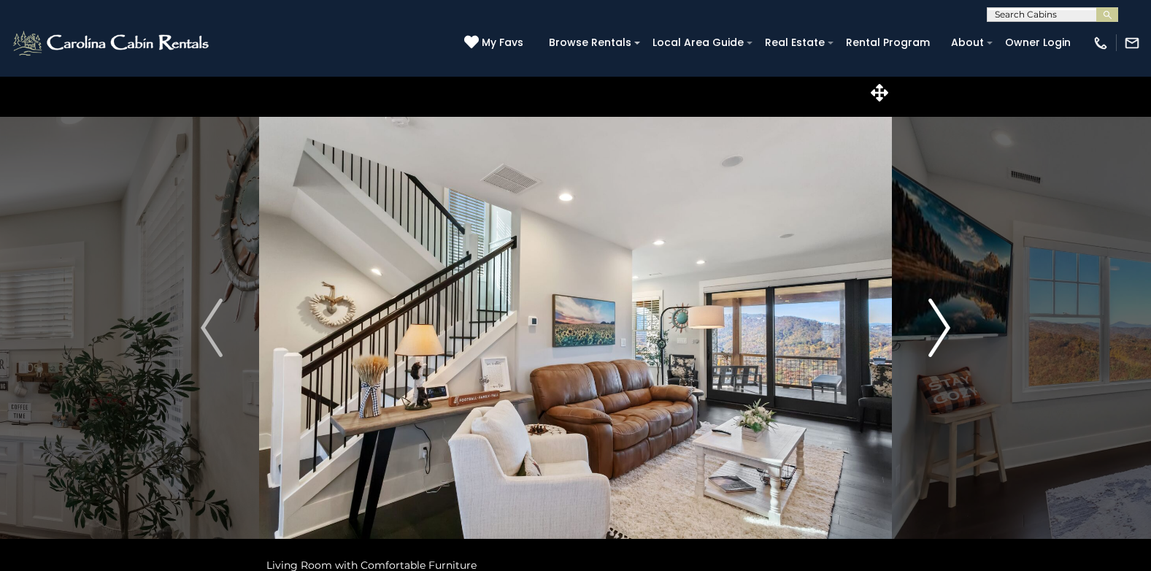
click at [944, 320] on img "Next" at bounding box center [939, 327] width 22 height 58
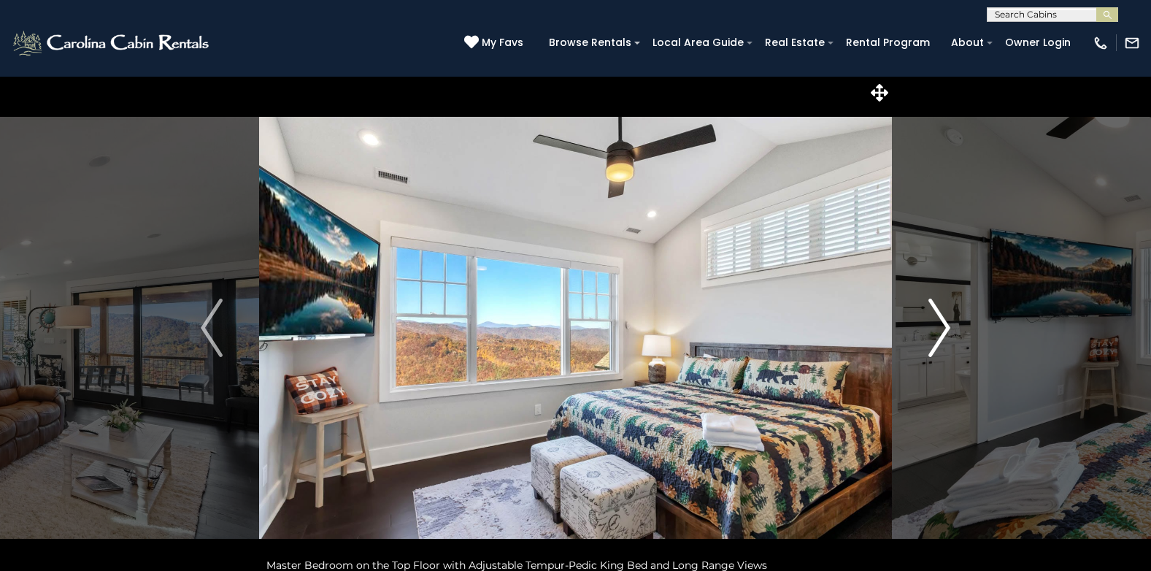
click at [944, 320] on img "Next" at bounding box center [939, 327] width 22 height 58
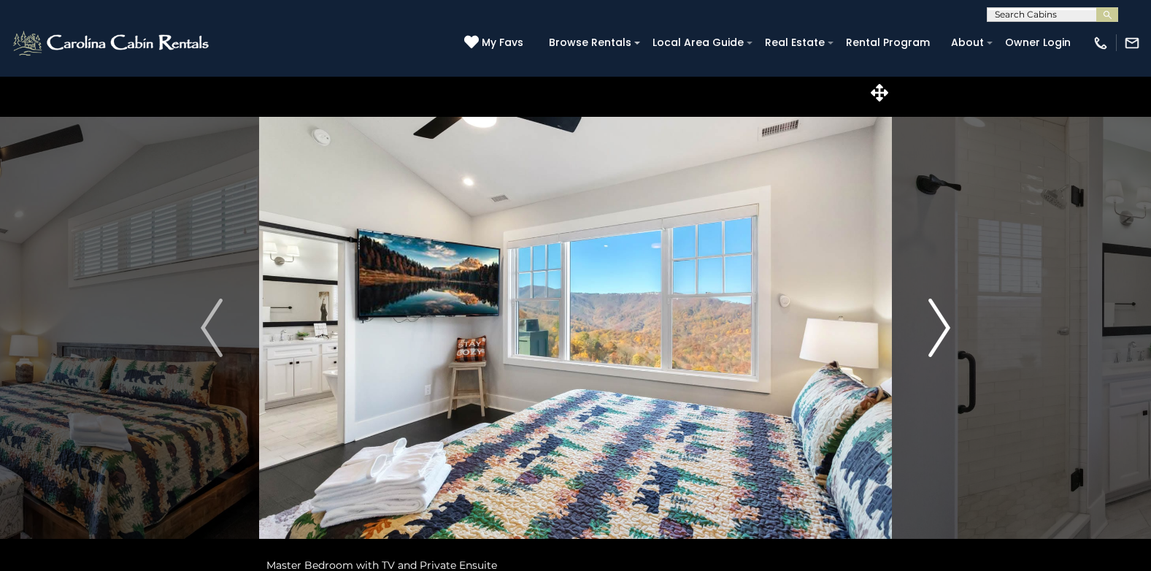
click at [944, 320] on img "Next" at bounding box center [939, 327] width 22 height 58
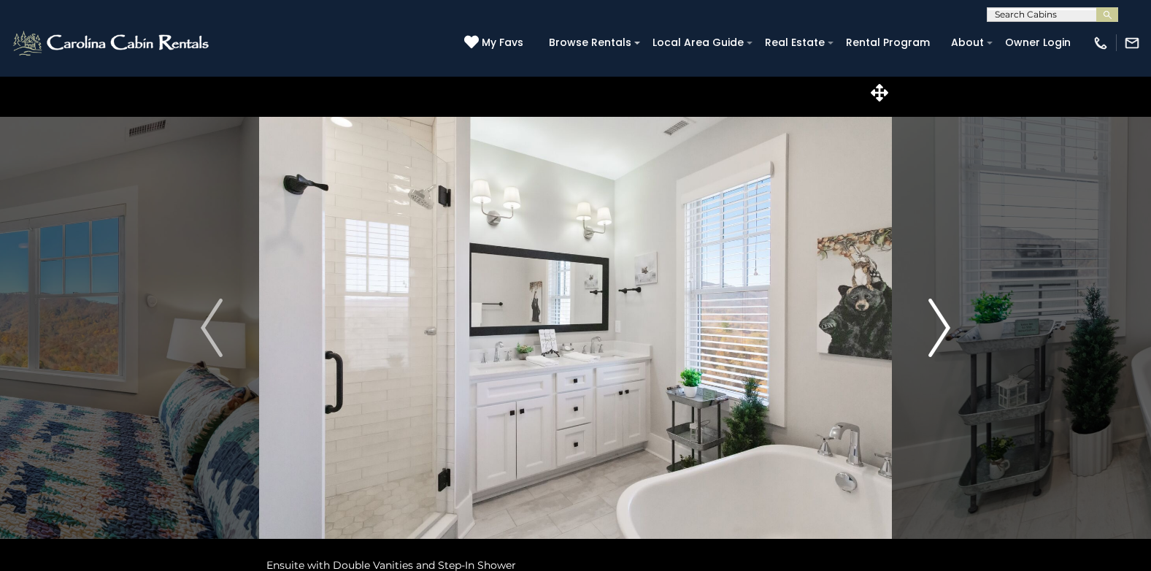
click at [944, 320] on img "Next" at bounding box center [939, 327] width 22 height 58
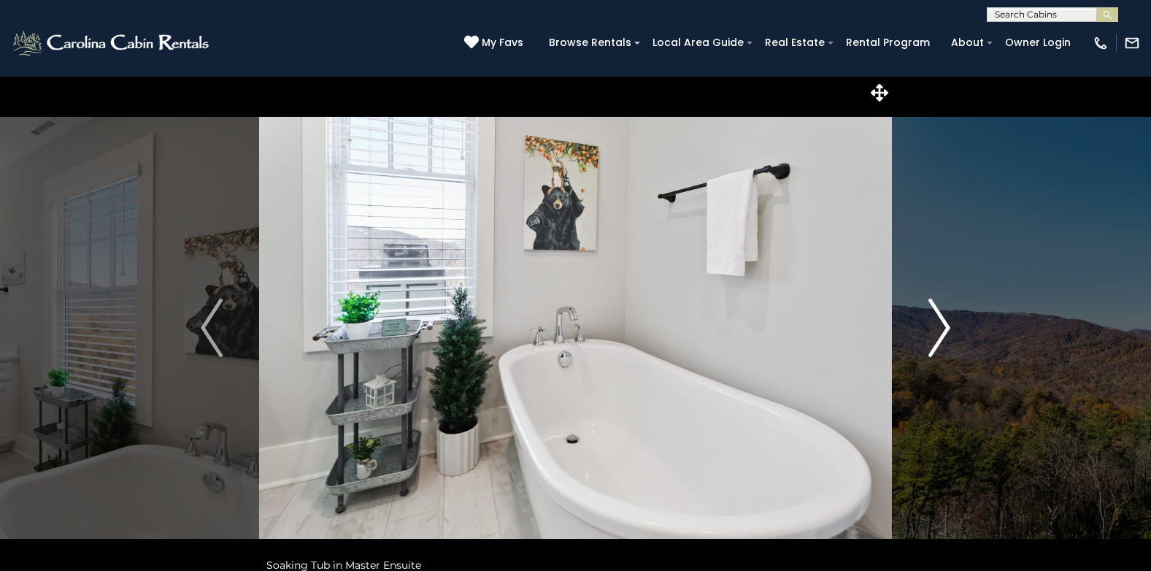
click at [944, 320] on img "Next" at bounding box center [939, 327] width 22 height 58
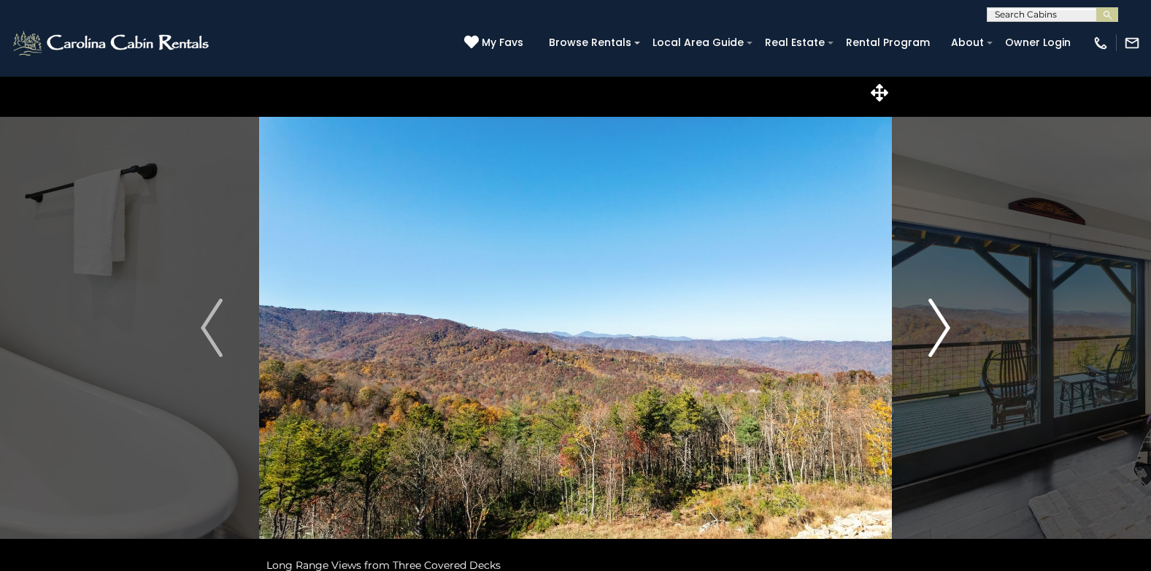
click at [944, 320] on img "Next" at bounding box center [939, 327] width 22 height 58
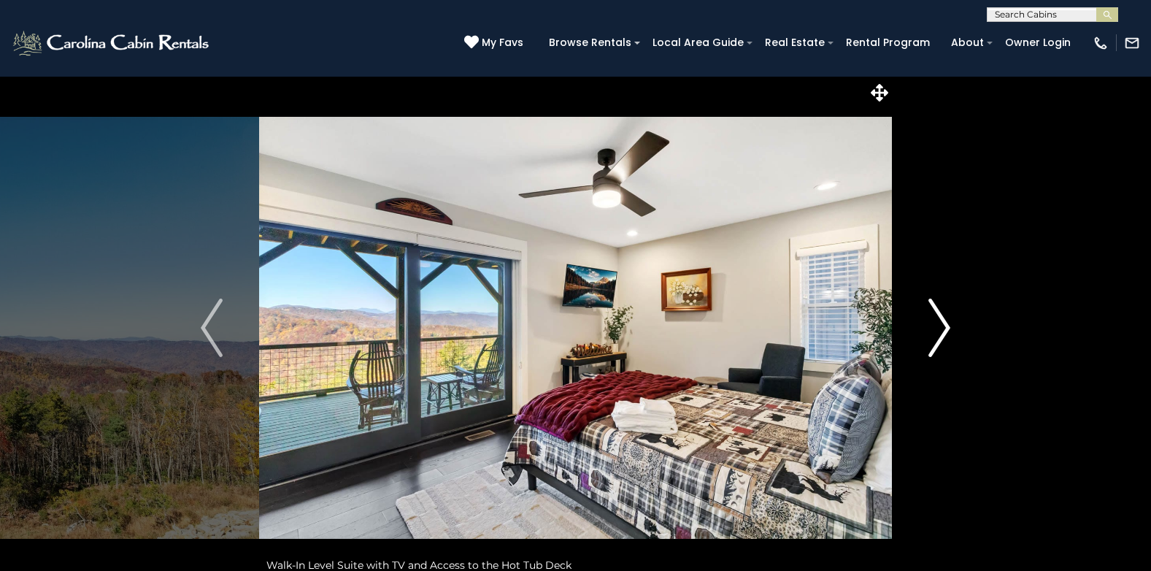
click at [944, 320] on img "Next" at bounding box center [939, 327] width 22 height 58
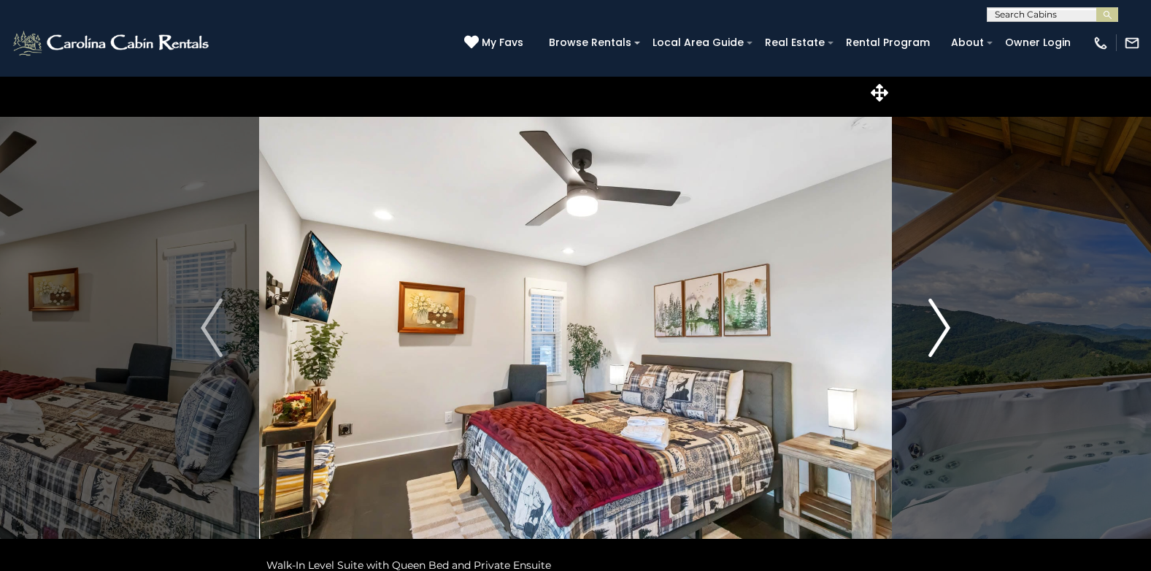
click at [944, 320] on img "Next" at bounding box center [939, 327] width 22 height 58
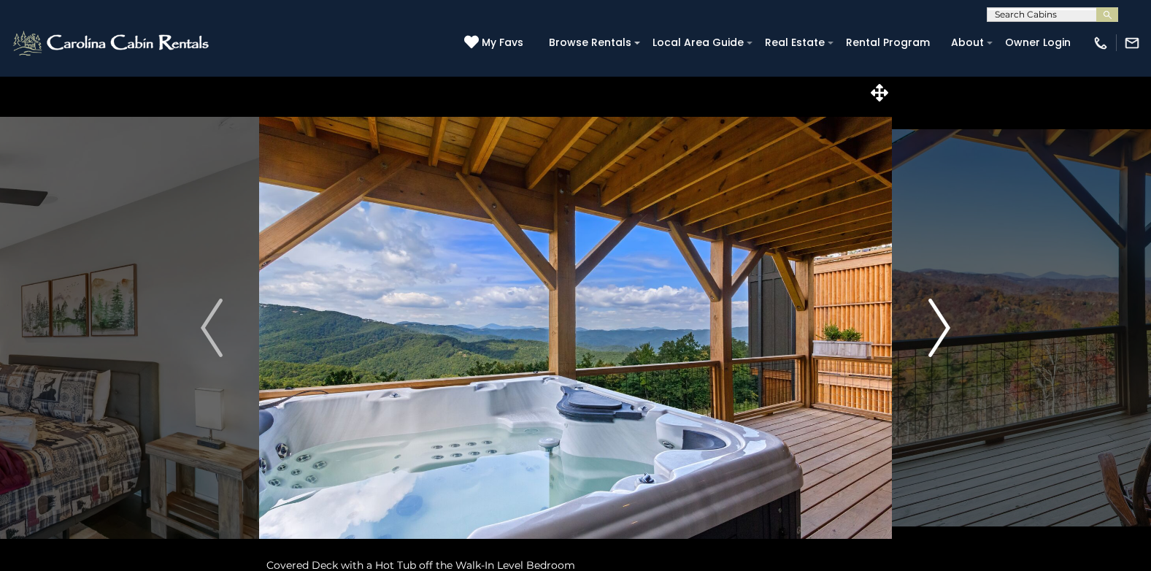
click at [944, 320] on img "Next" at bounding box center [939, 327] width 22 height 58
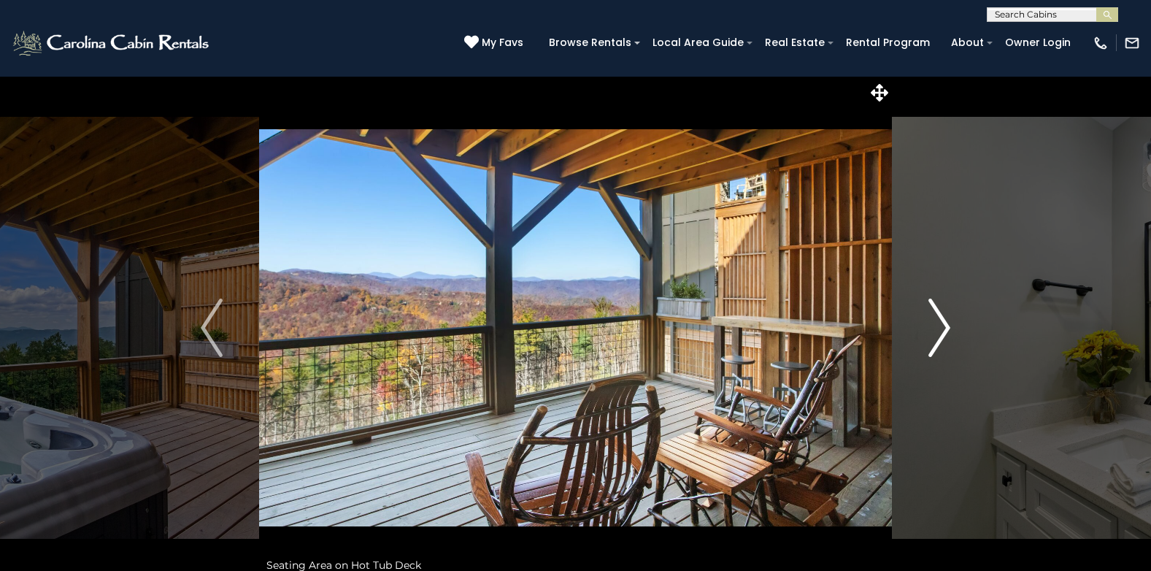
click at [944, 320] on img "Next" at bounding box center [939, 327] width 22 height 58
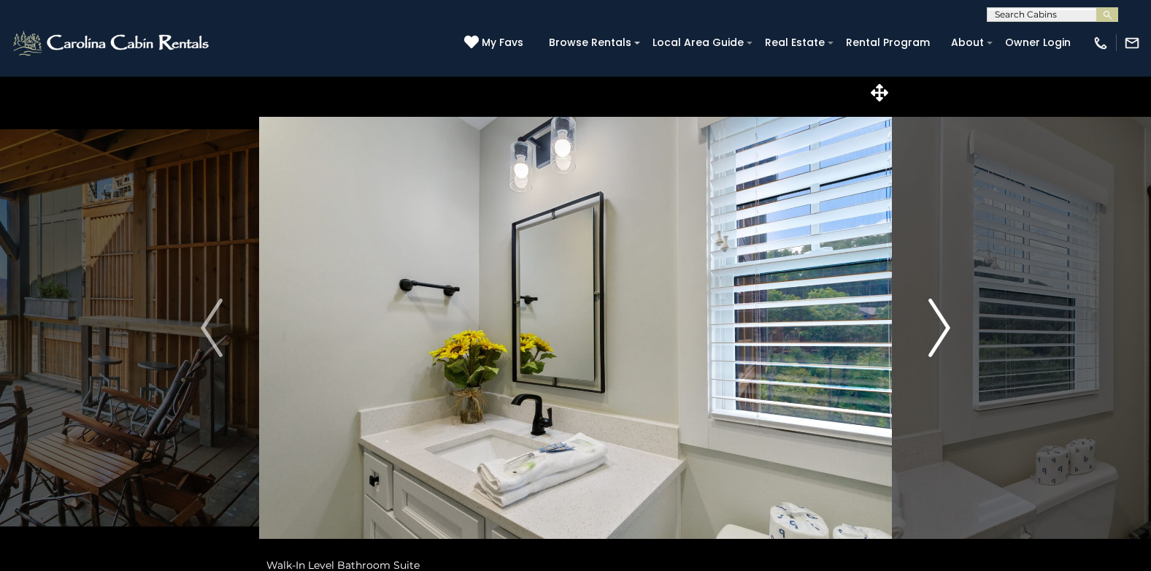
click at [944, 320] on img "Next" at bounding box center [939, 327] width 22 height 58
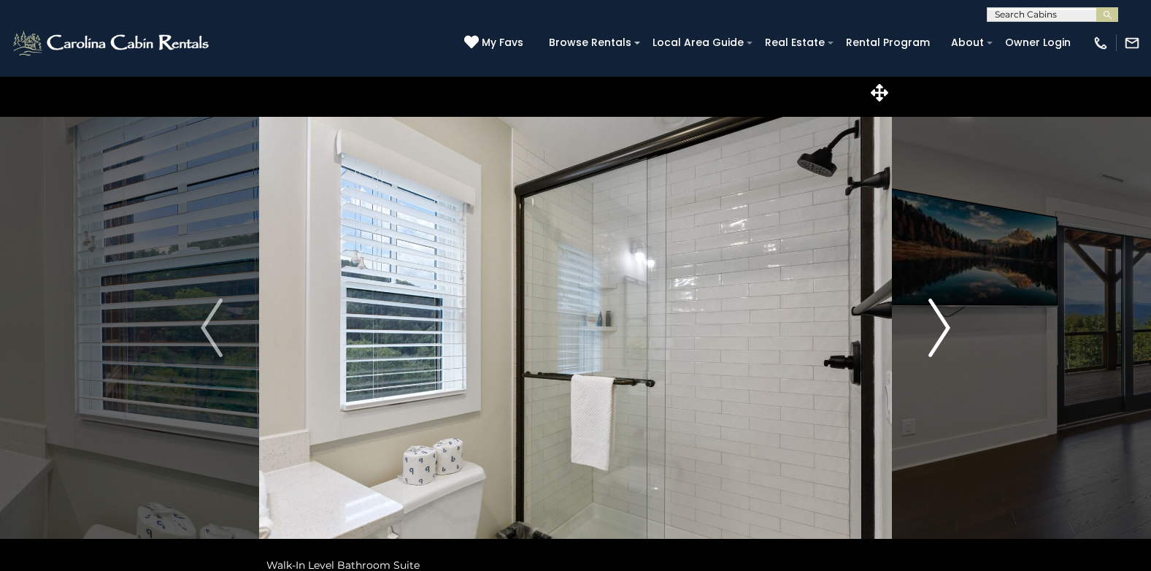
click at [944, 320] on img "Next" at bounding box center [939, 327] width 22 height 58
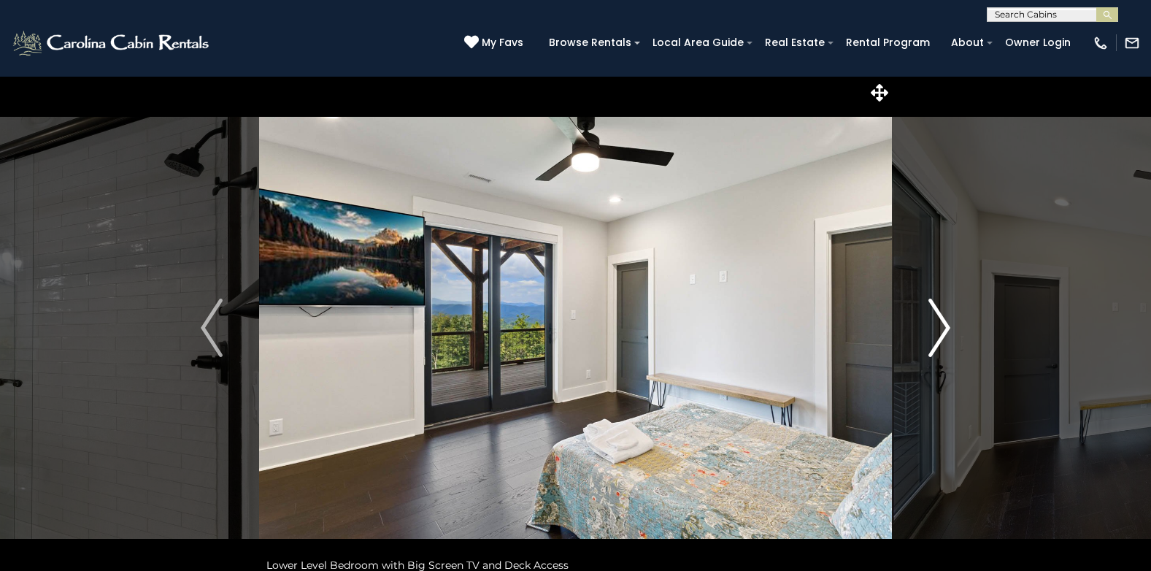
click at [944, 320] on img "Next" at bounding box center [939, 327] width 22 height 58
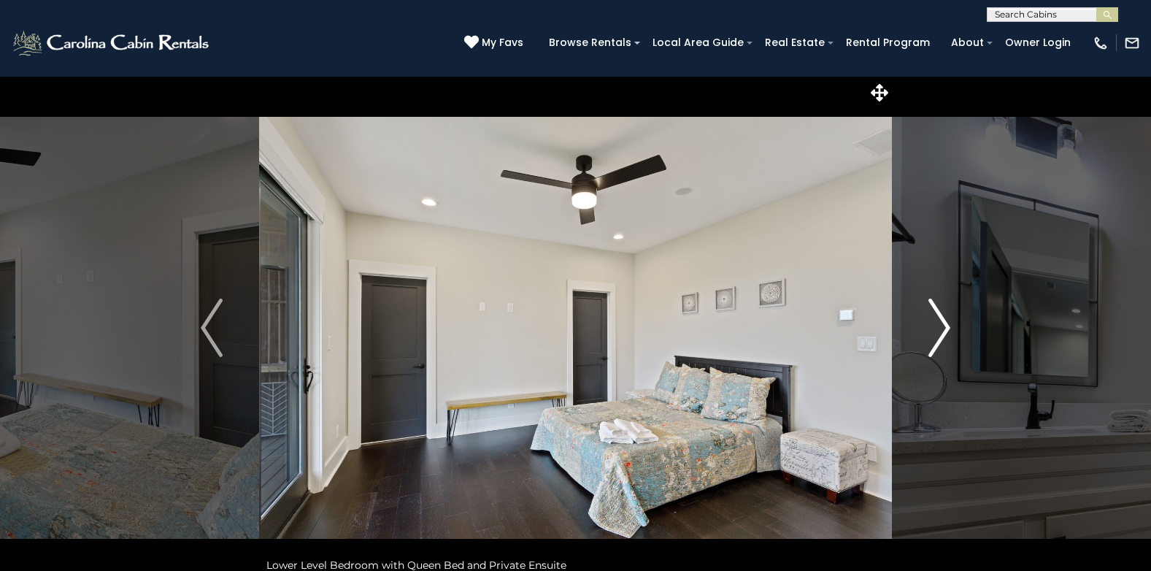
click at [944, 320] on img "Next" at bounding box center [939, 327] width 22 height 58
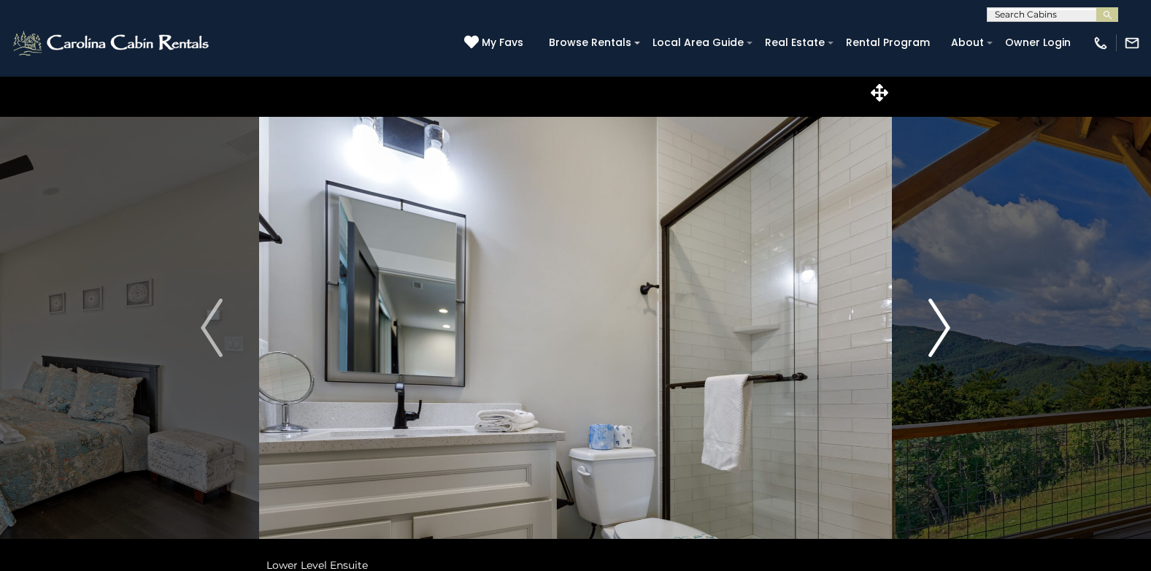
click at [944, 320] on img "Next" at bounding box center [939, 327] width 22 height 58
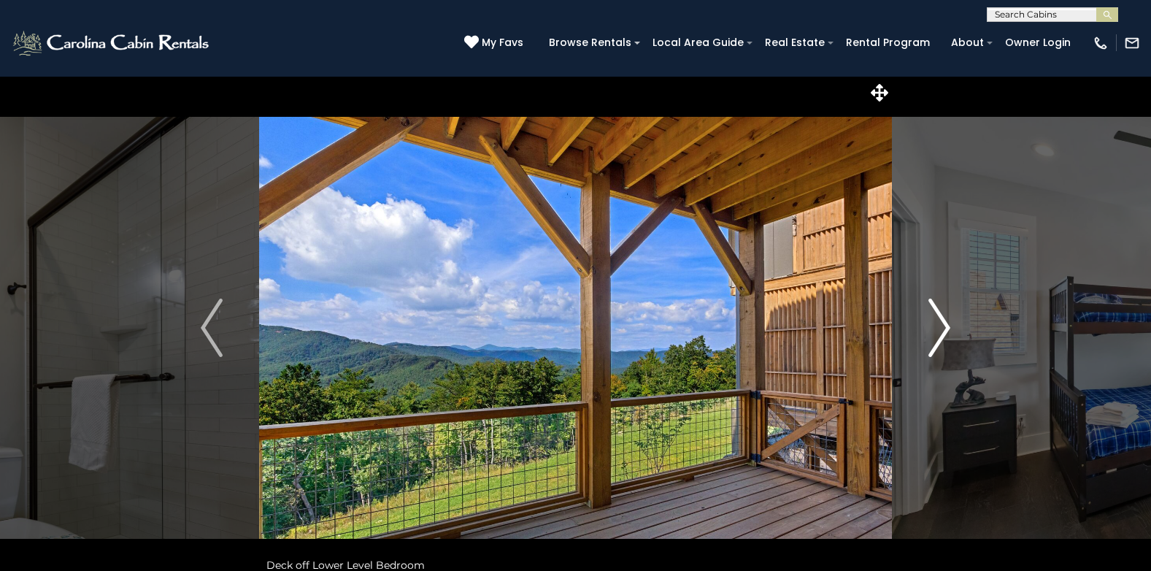
click at [944, 320] on img "Next" at bounding box center [939, 327] width 22 height 58
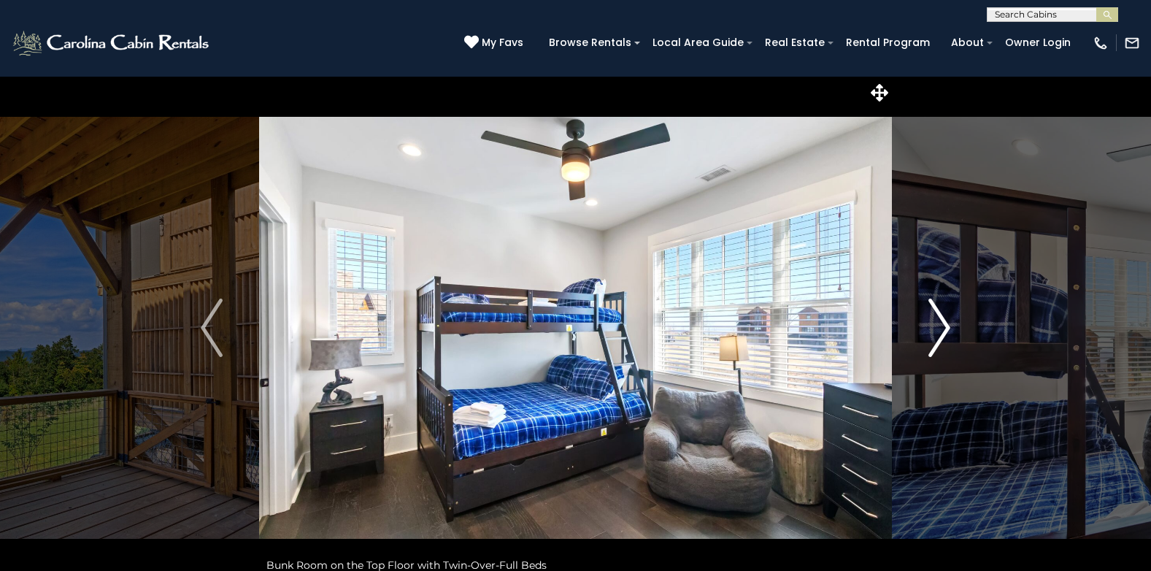
click at [944, 320] on img "Next" at bounding box center [939, 327] width 22 height 58
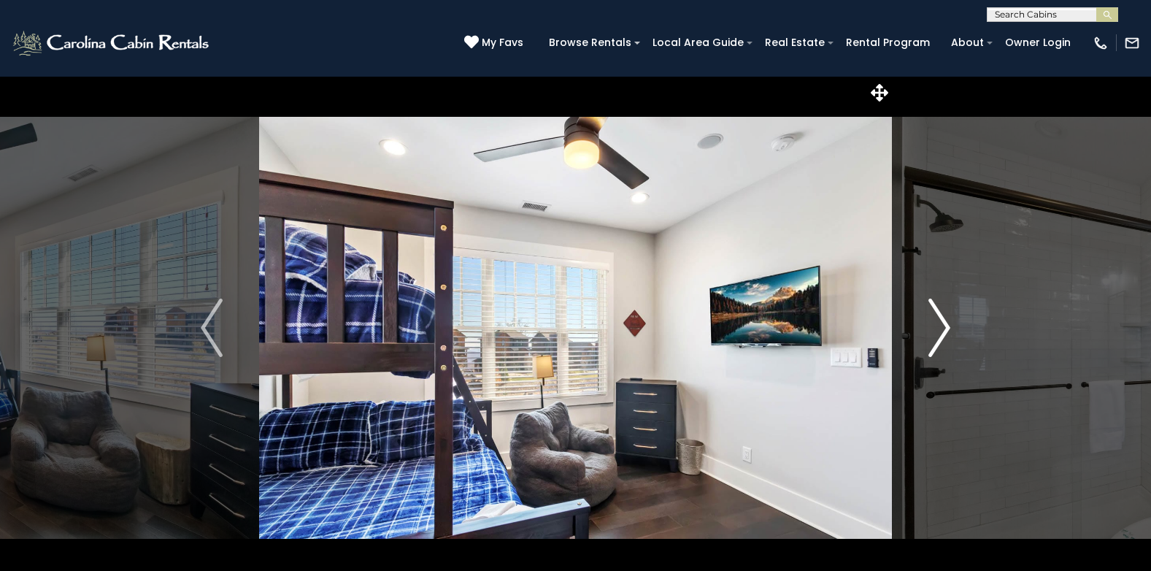
click at [944, 320] on img "Next" at bounding box center [939, 327] width 22 height 58
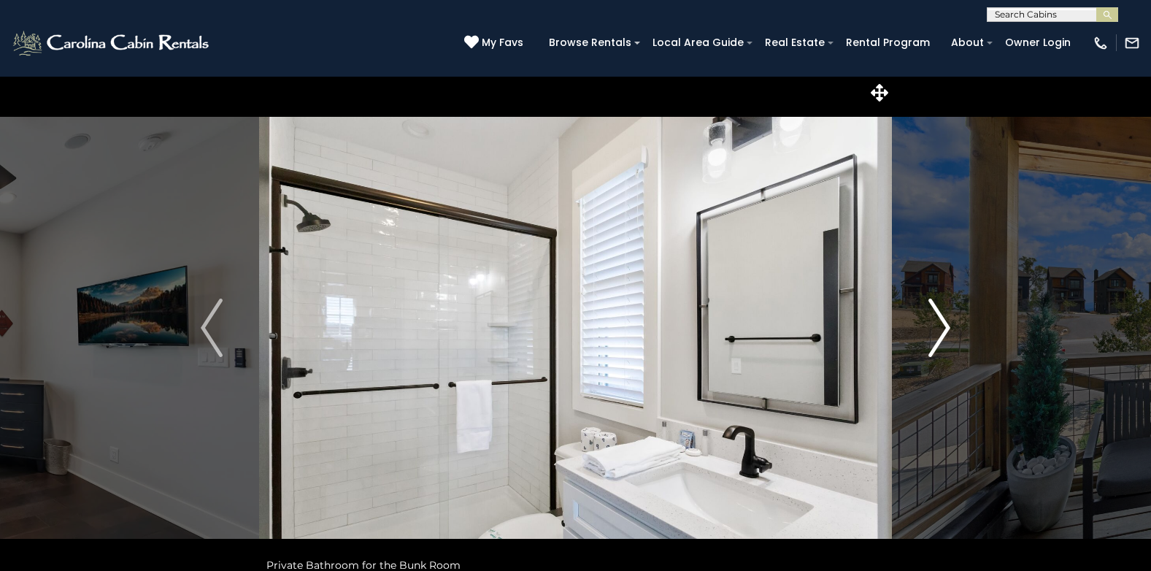
click at [944, 320] on img "Next" at bounding box center [939, 327] width 22 height 58
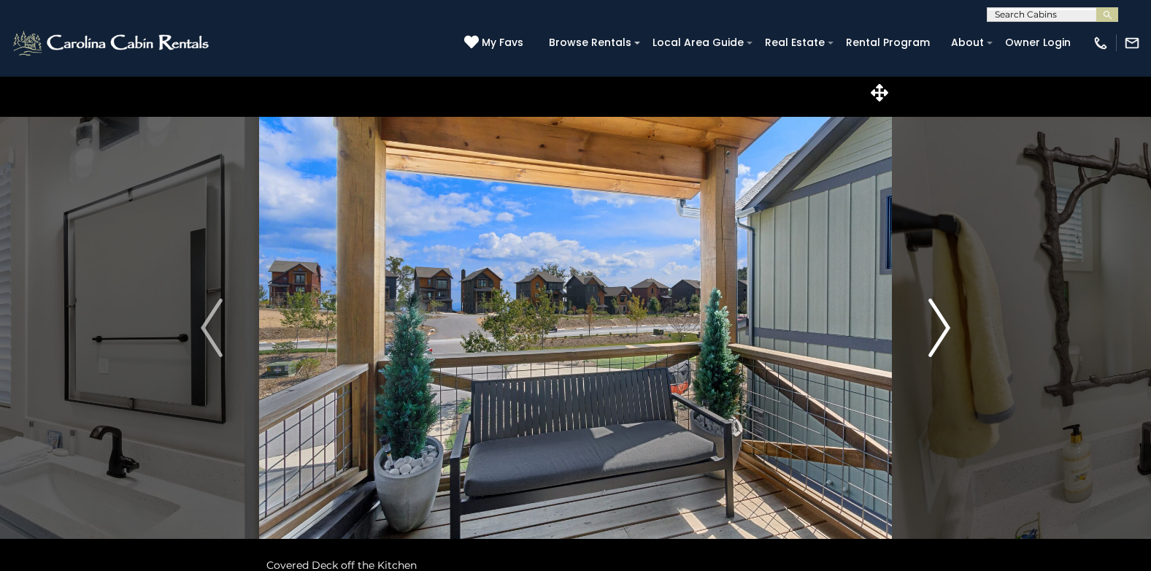
click at [937, 323] on img "Next" at bounding box center [939, 327] width 22 height 58
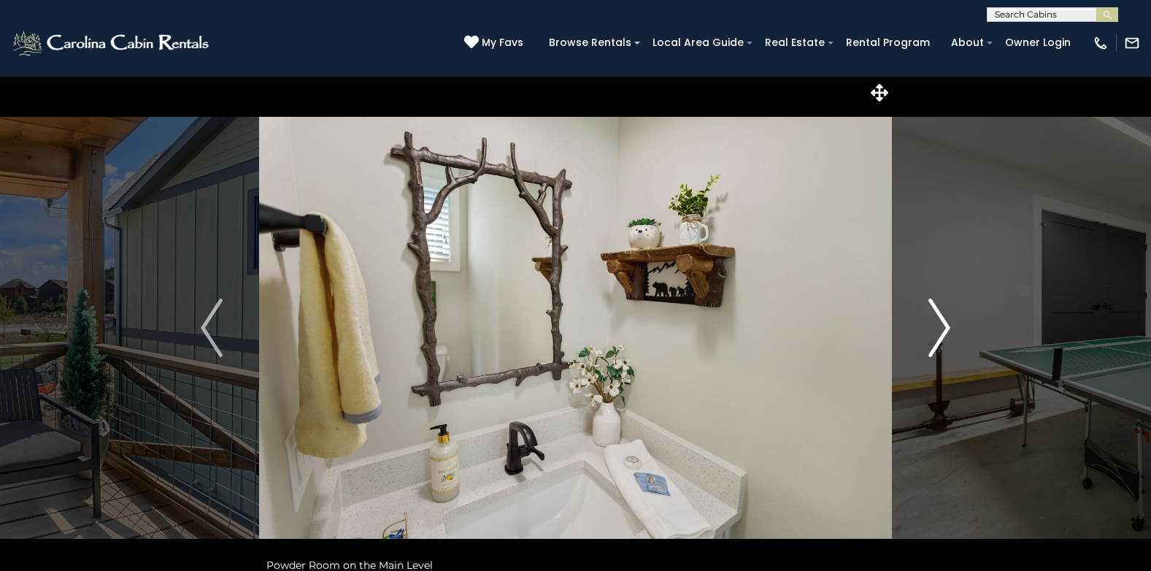
click at [936, 323] on img "Next" at bounding box center [939, 327] width 22 height 58
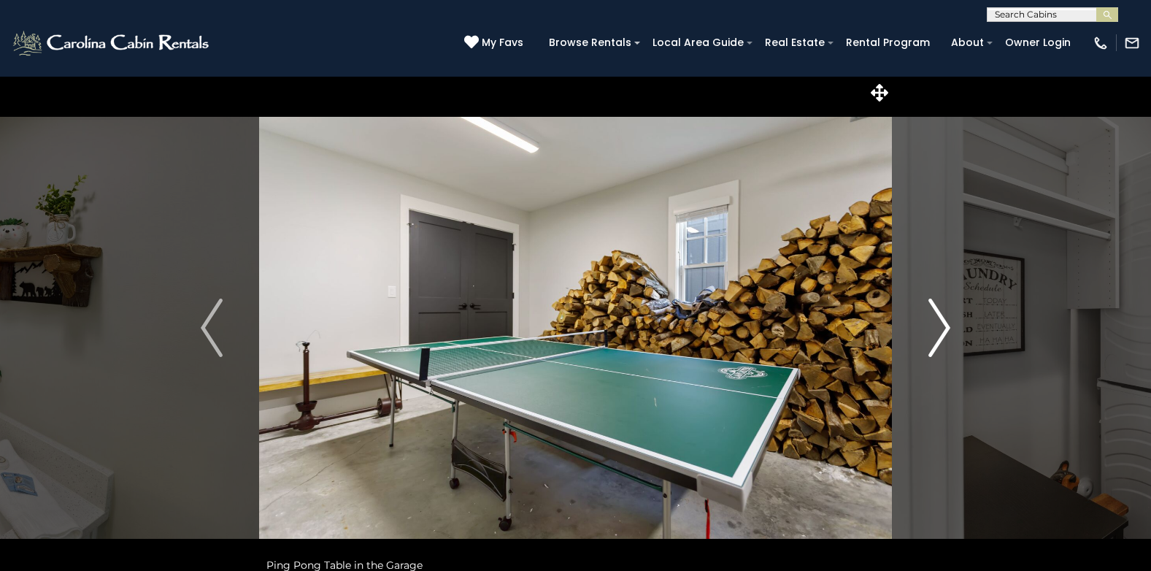
click at [936, 323] on img "Next" at bounding box center [939, 327] width 22 height 58
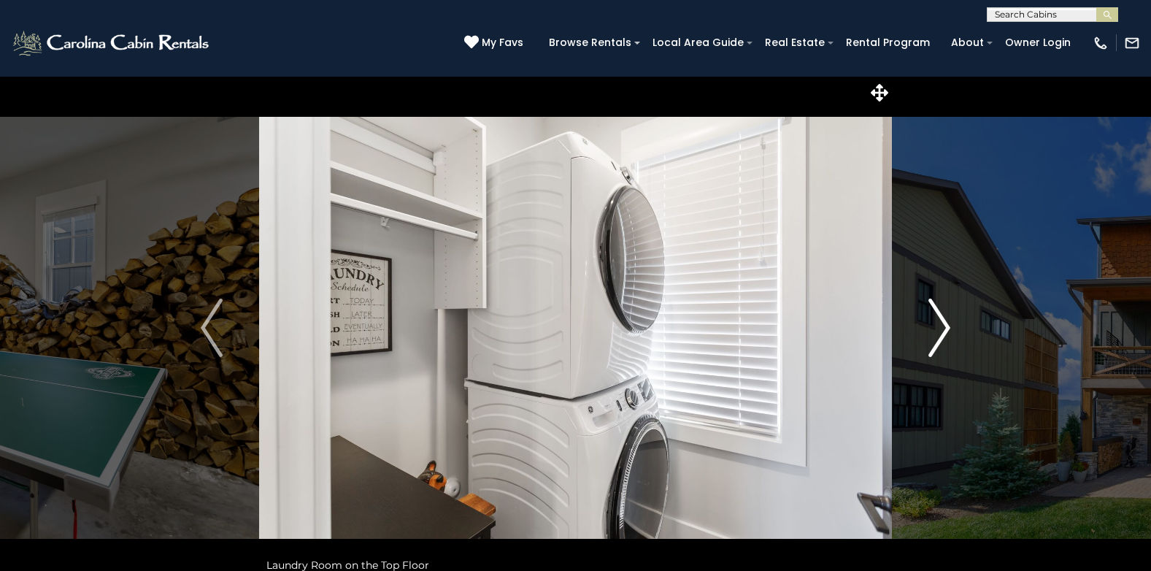
click at [937, 323] on img "Next" at bounding box center [939, 327] width 22 height 58
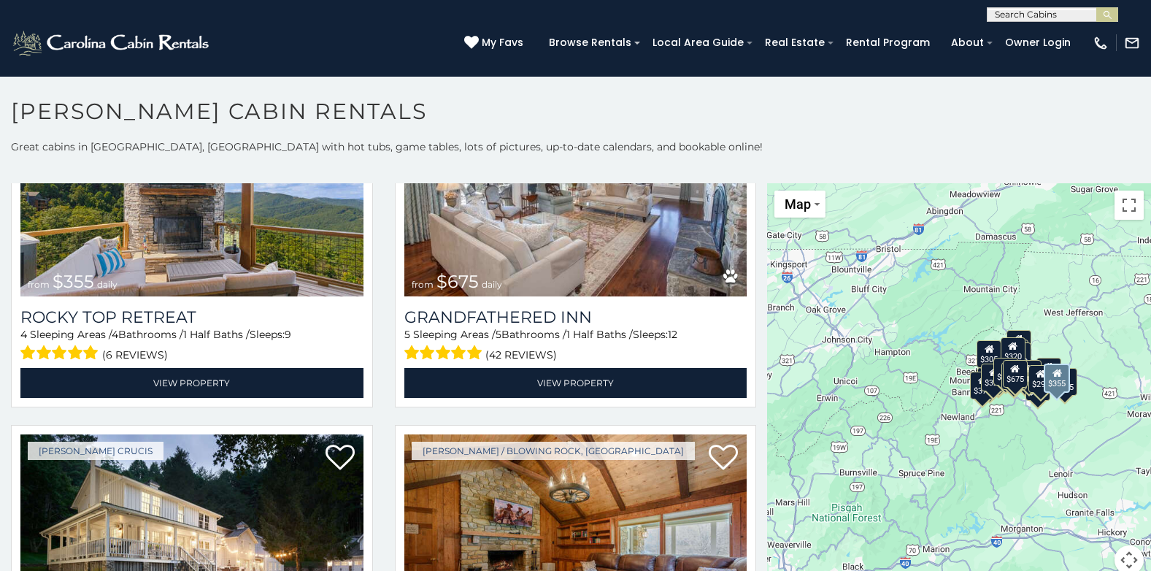
scroll to position [1022, 0]
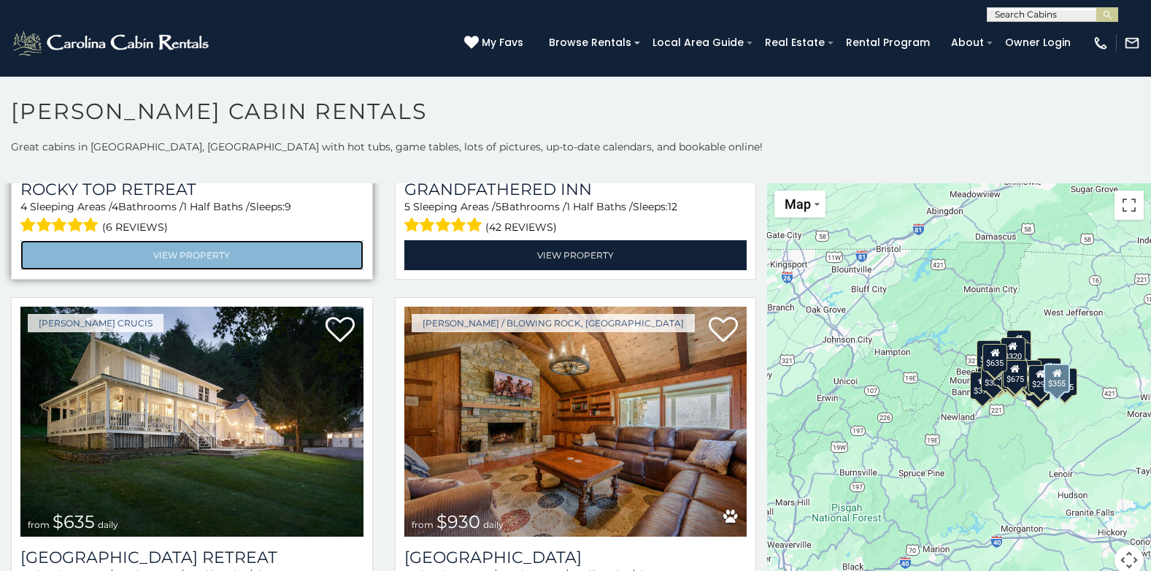
click at [186, 243] on link "View Property" at bounding box center [191, 255] width 343 height 30
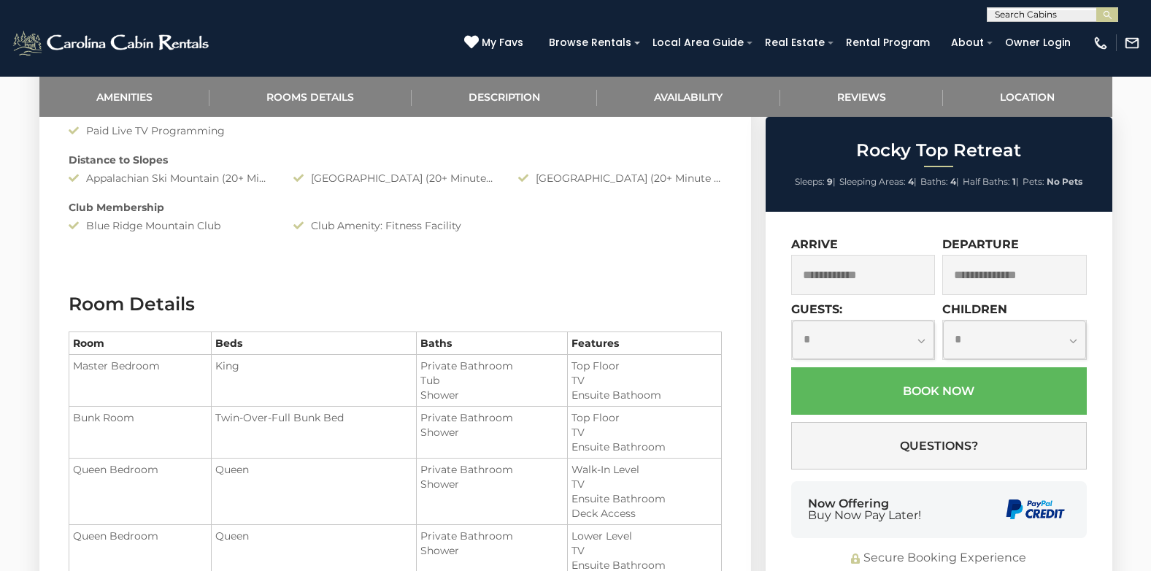
scroll to position [1241, 0]
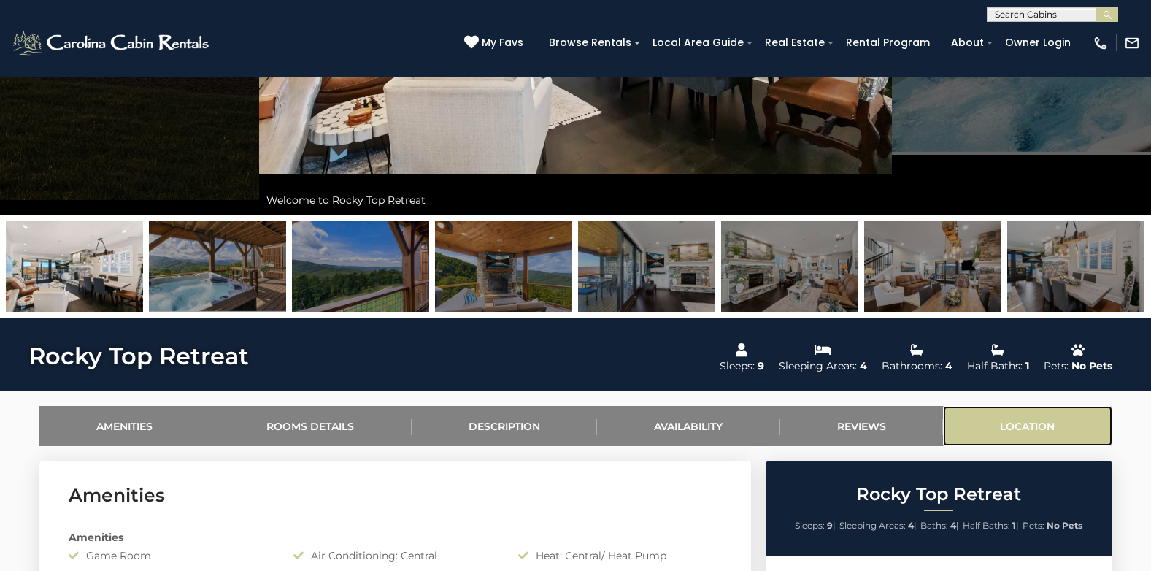
click at [1014, 424] on link "Location" at bounding box center [1027, 426] width 169 height 40
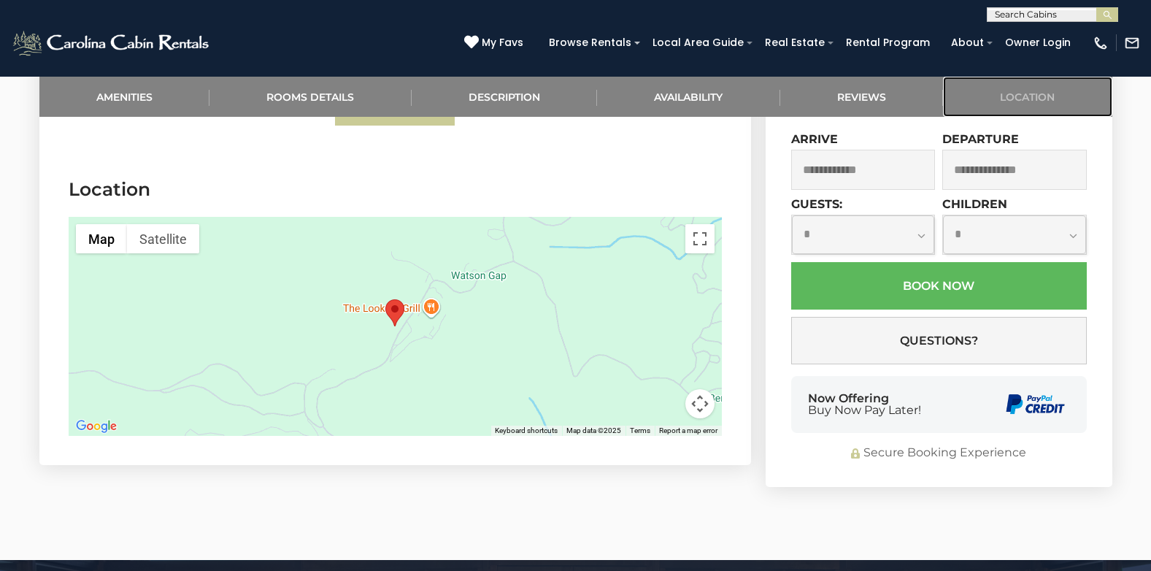
scroll to position [4300, 0]
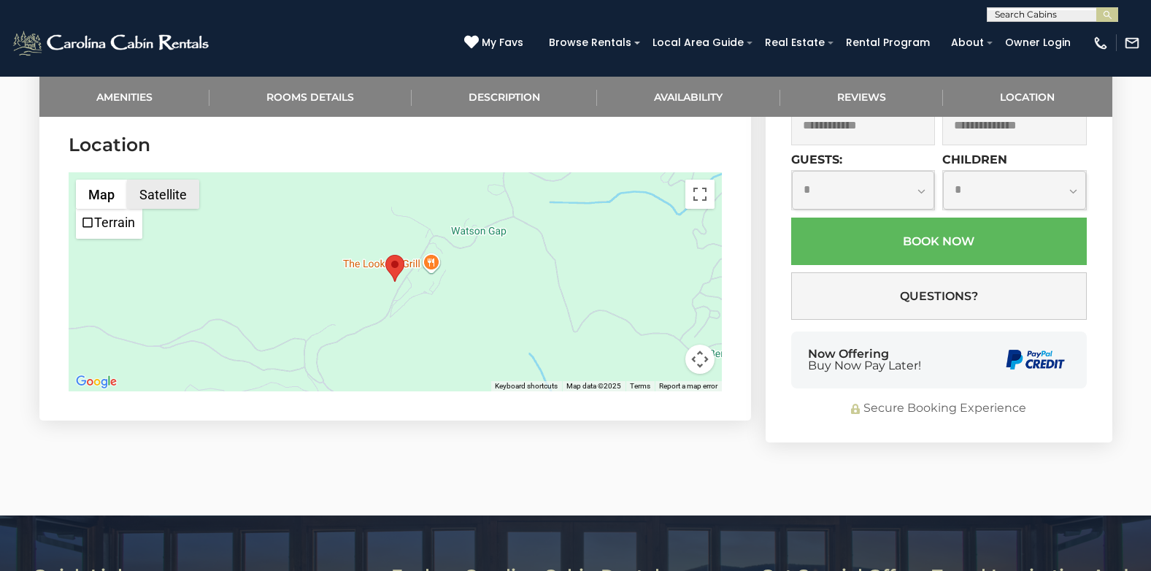
click at [172, 193] on button "Satellite" at bounding box center [163, 194] width 72 height 29
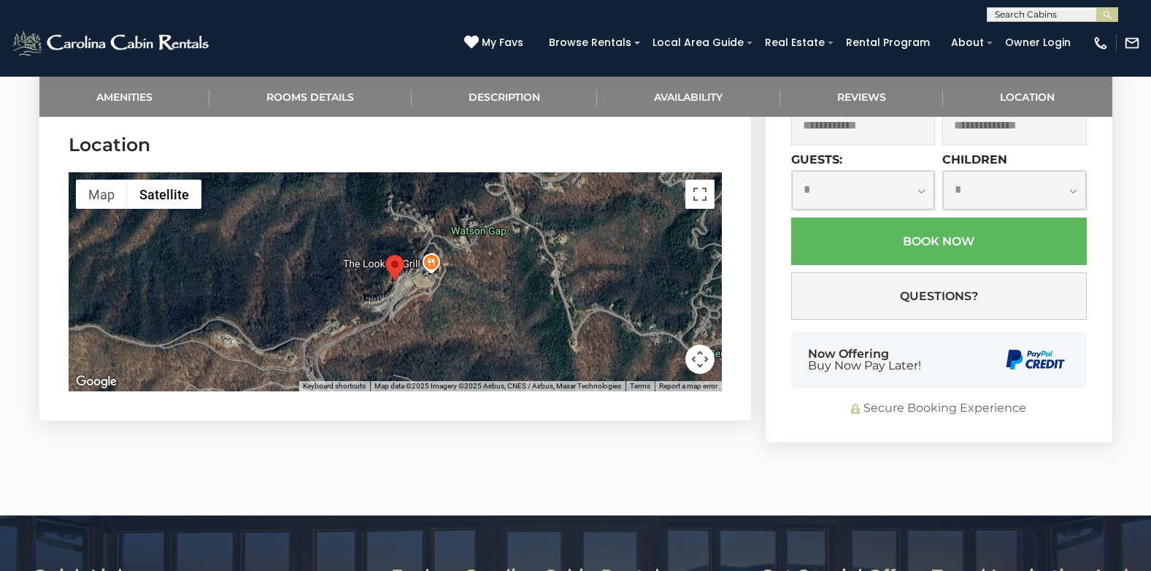
click at [698, 363] on button "Map camera controls" at bounding box center [699, 358] width 29 height 29
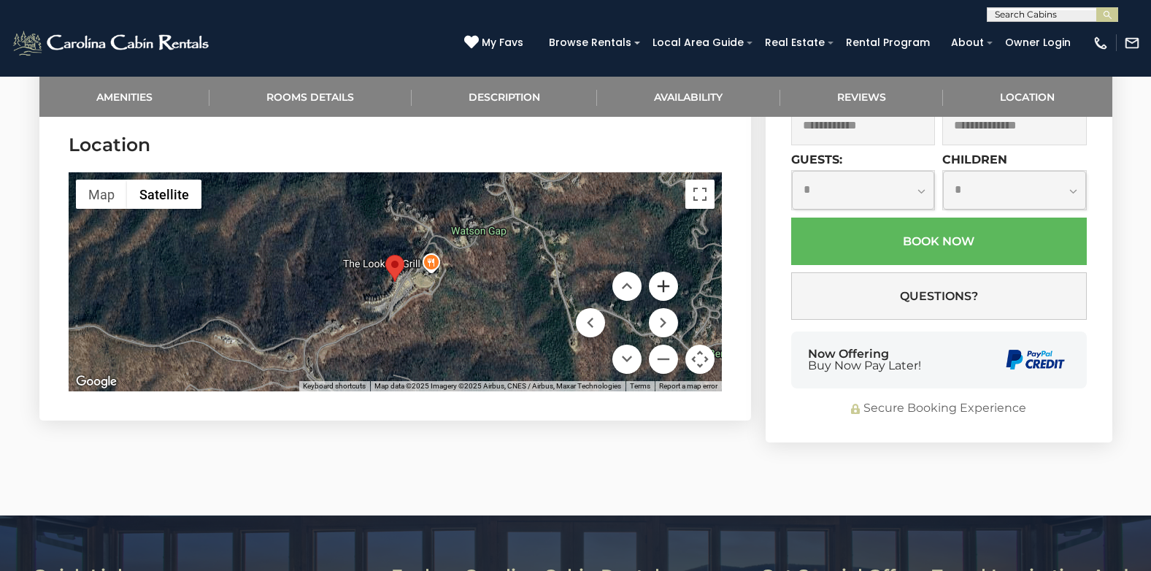
click at [655, 288] on button "Zoom in" at bounding box center [663, 285] width 29 height 29
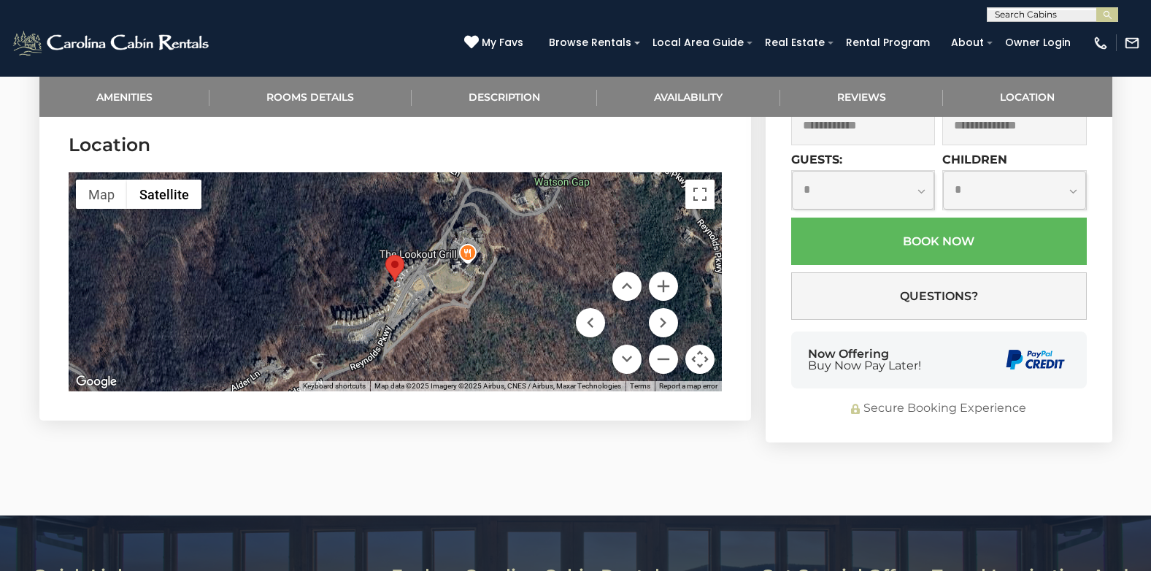
click at [701, 199] on button "Toggle fullscreen view" at bounding box center [699, 194] width 29 height 29
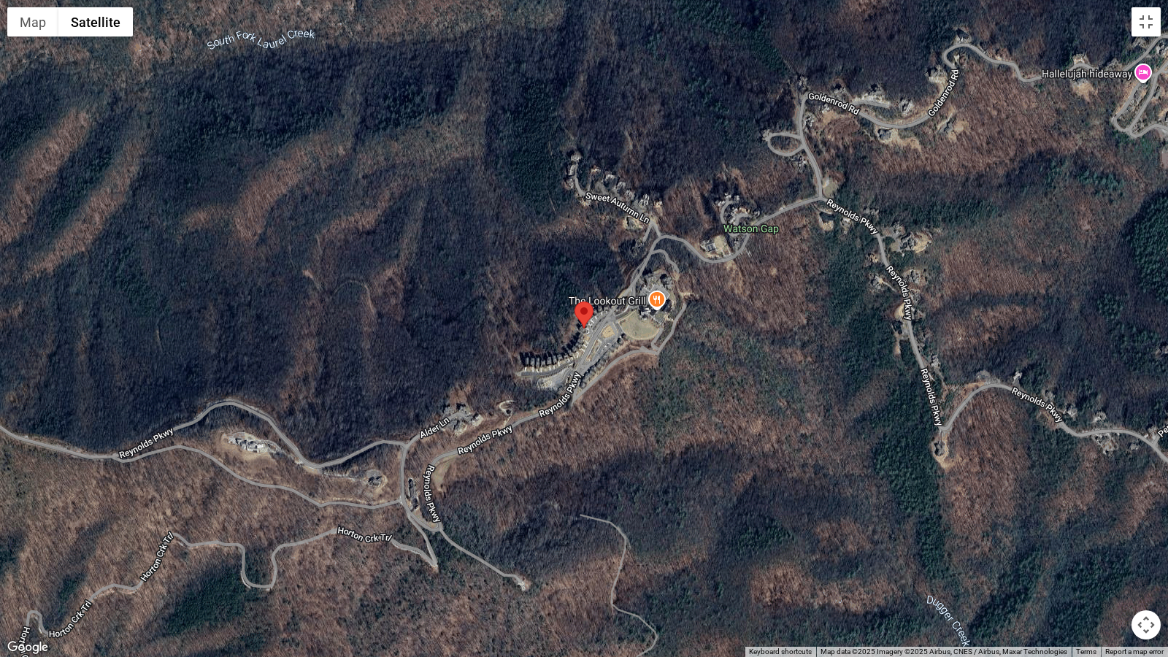
click at [1148, 570] on button "Map camera controls" at bounding box center [1145, 624] width 29 height 29
click at [1108, 570] on button "Zoom out" at bounding box center [1109, 624] width 29 height 29
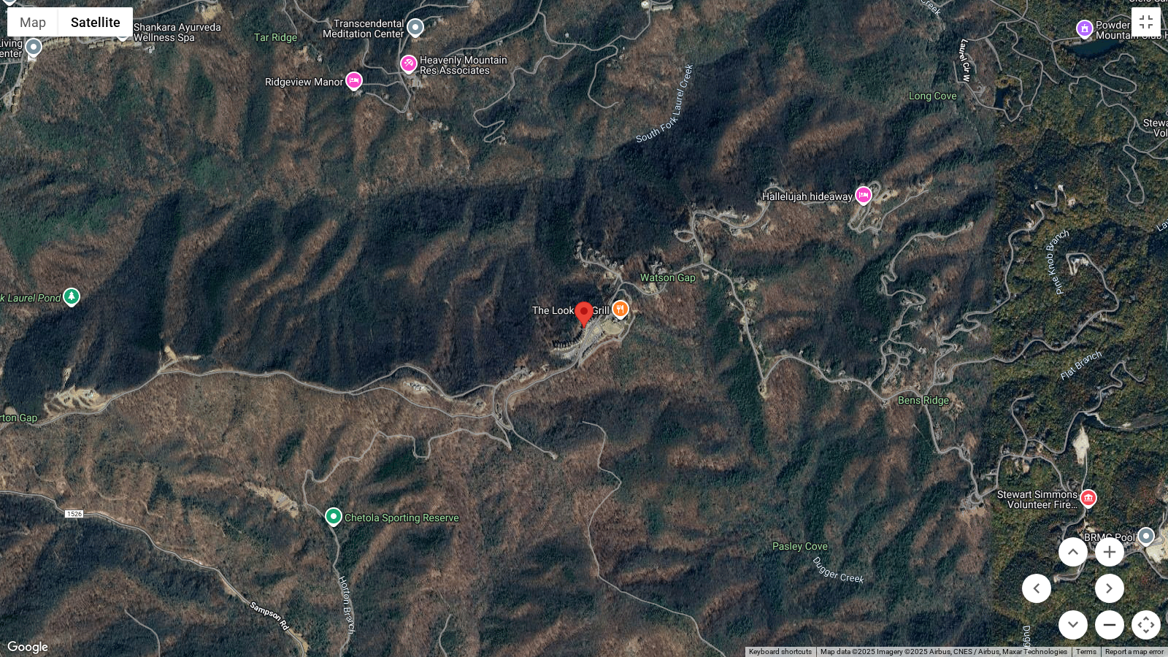
click at [1108, 570] on button "Zoom out" at bounding box center [1109, 624] width 29 height 29
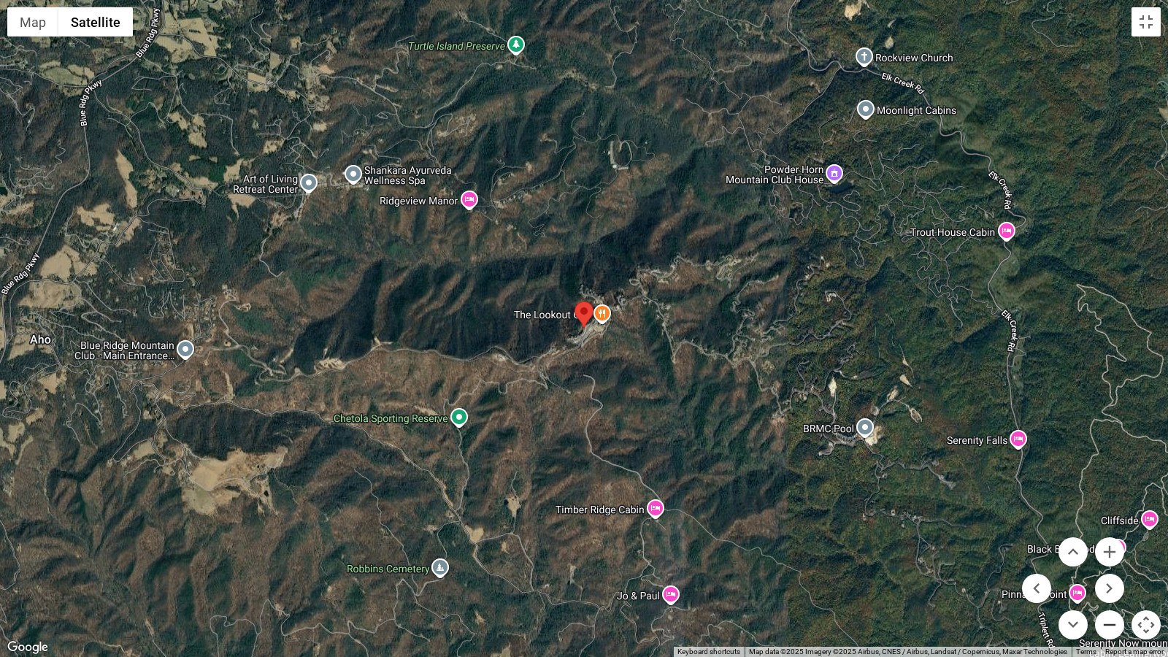
click at [1108, 570] on button "Zoom out" at bounding box center [1109, 624] width 29 height 29
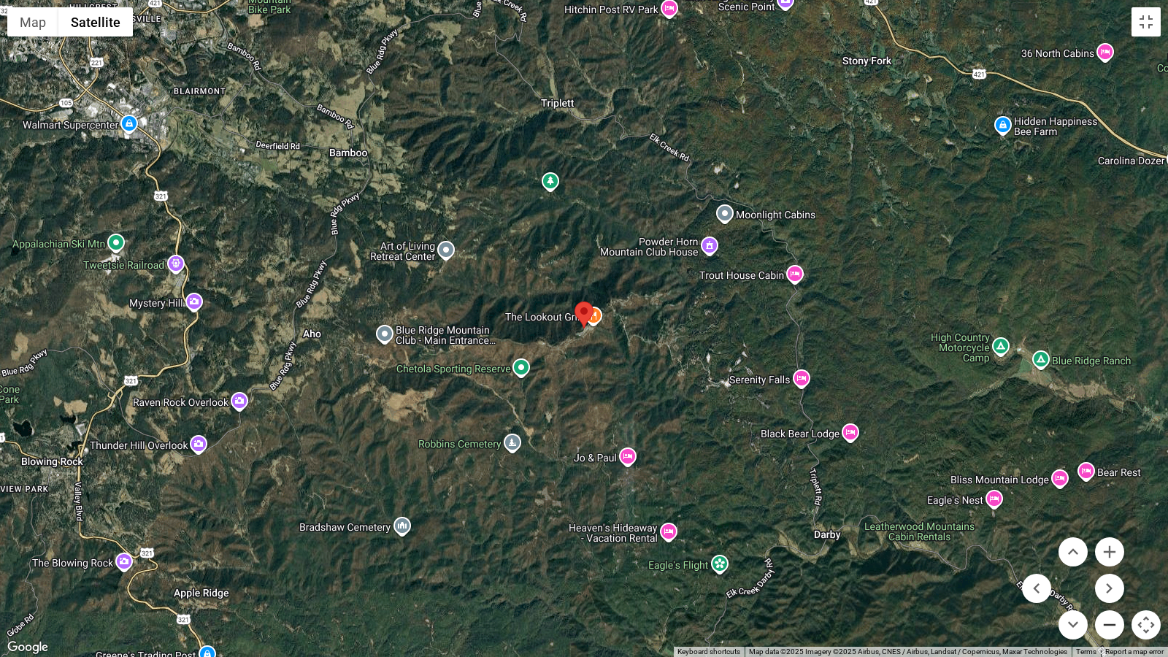
click at [1108, 570] on button "Zoom out" at bounding box center [1109, 624] width 29 height 29
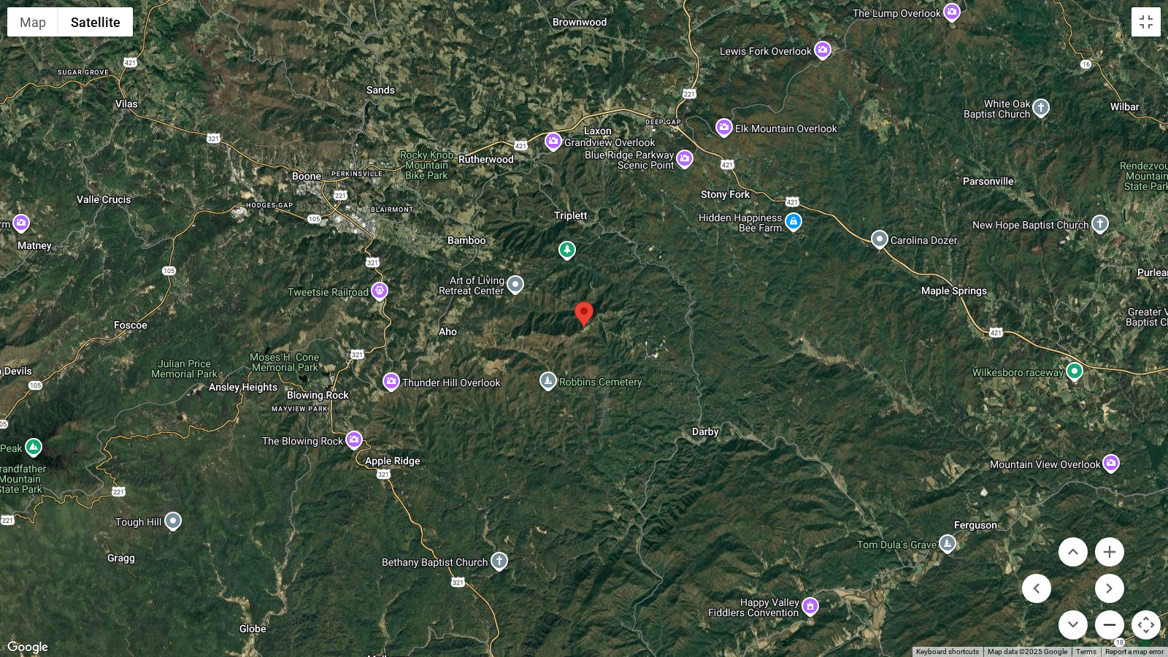
click at [1108, 570] on button "Zoom out" at bounding box center [1109, 624] width 29 height 29
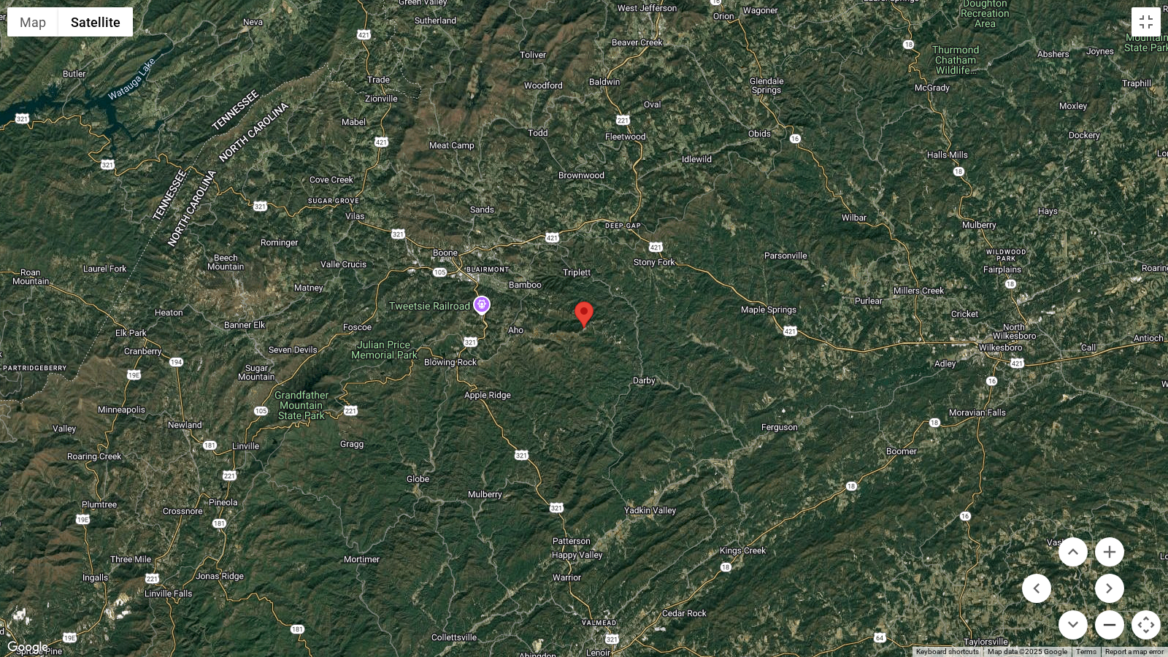
click at [1108, 570] on button "Zoom out" at bounding box center [1109, 624] width 29 height 29
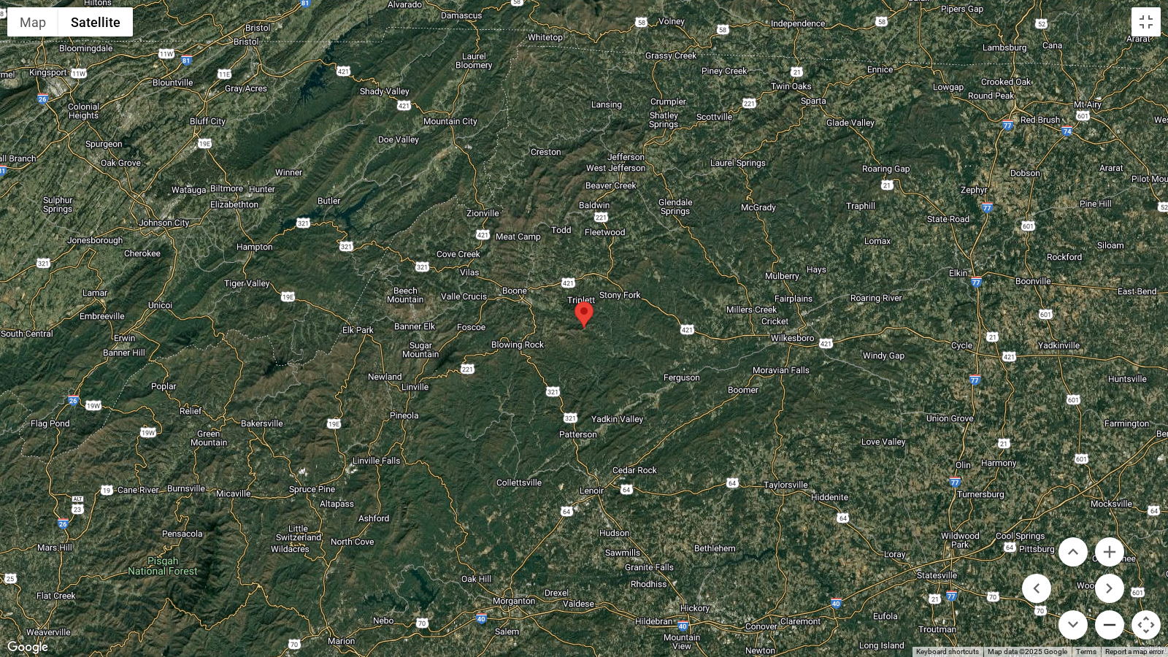
click at [1109, 570] on button "Zoom out" at bounding box center [1109, 624] width 29 height 29
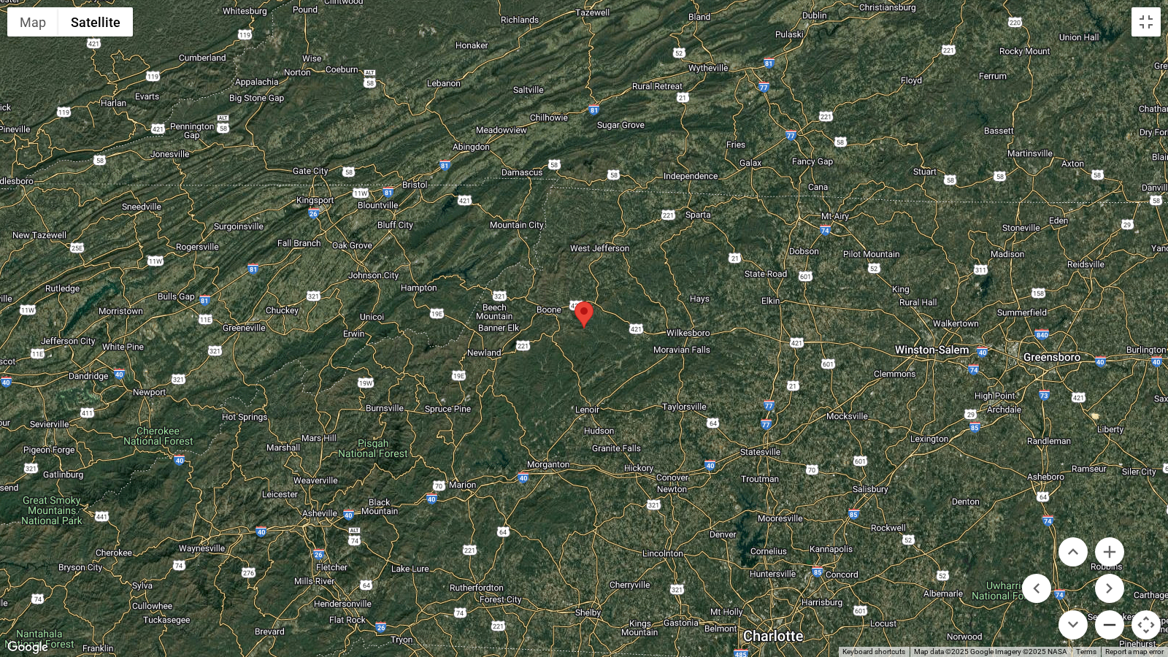
click at [1109, 570] on button "Zoom out" at bounding box center [1109, 624] width 29 height 29
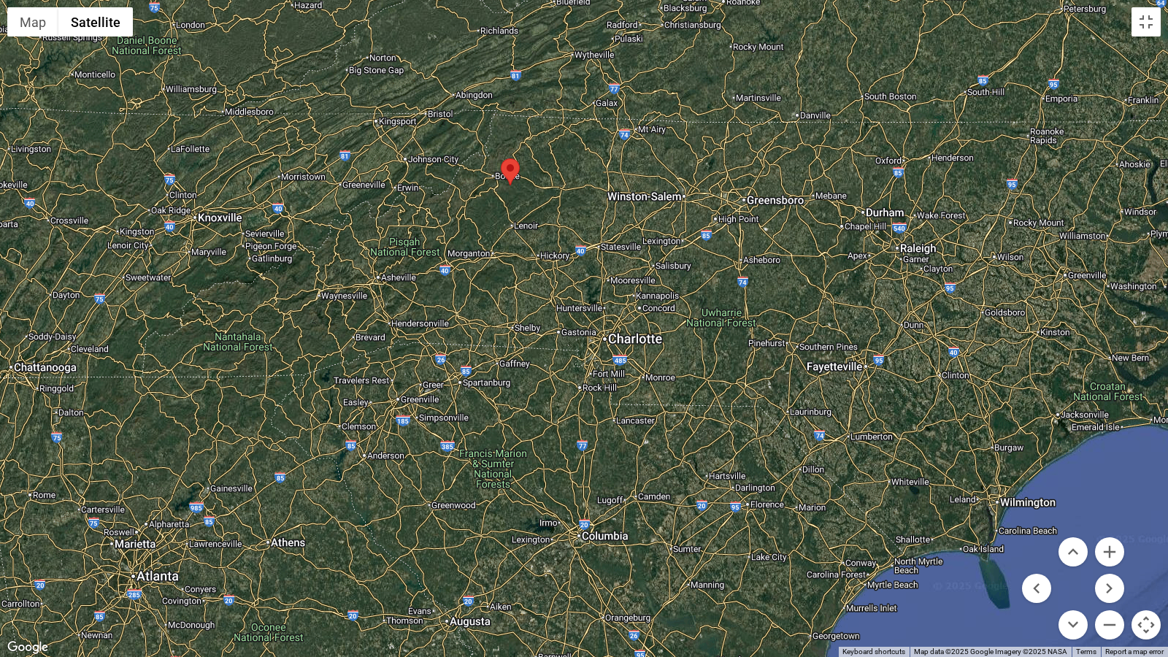
drag, startPoint x: 887, startPoint y: 512, endPoint x: 813, endPoint y: 366, distance: 163.8
click at [813, 366] on div at bounding box center [584, 328] width 1168 height 657
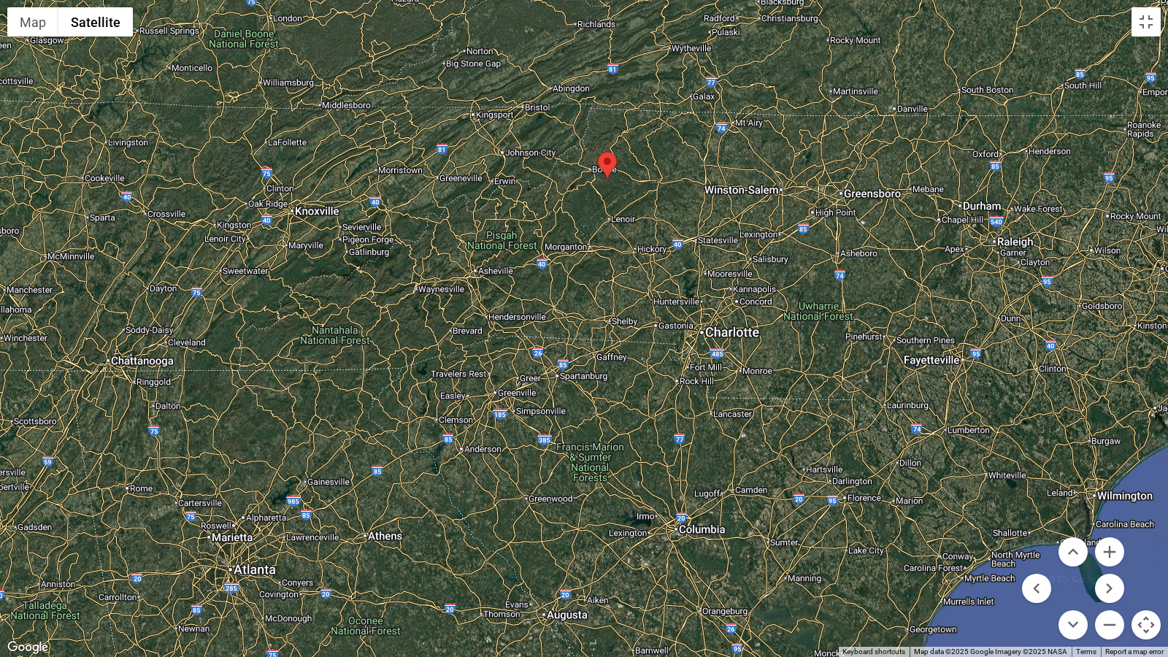
drag, startPoint x: 639, startPoint y: 433, endPoint x: 738, endPoint y: 425, distance: 99.5
click at [738, 425] on div at bounding box center [584, 328] width 1168 height 657
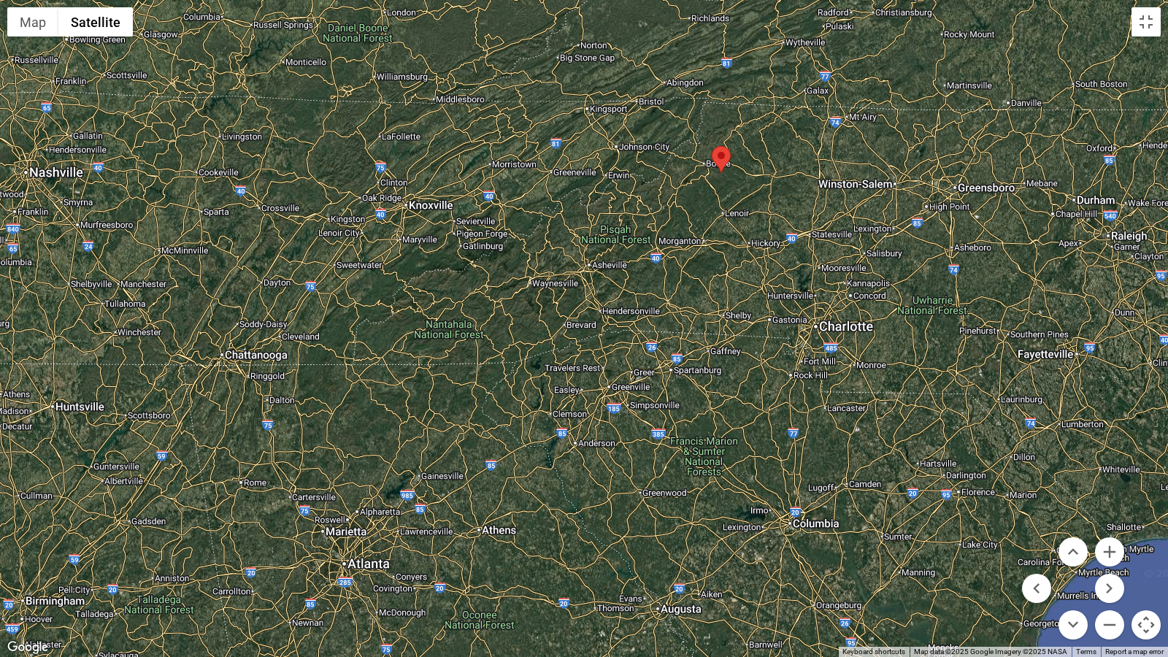
drag, startPoint x: 728, startPoint y: 357, endPoint x: 841, endPoint y: 352, distance: 113.9
click at [841, 352] on div at bounding box center [584, 328] width 1168 height 657
click at [1150, 23] on button "Toggle fullscreen view" at bounding box center [1145, 21] width 29 height 29
